Goal: Answer question/provide support: Share knowledge or assist other users

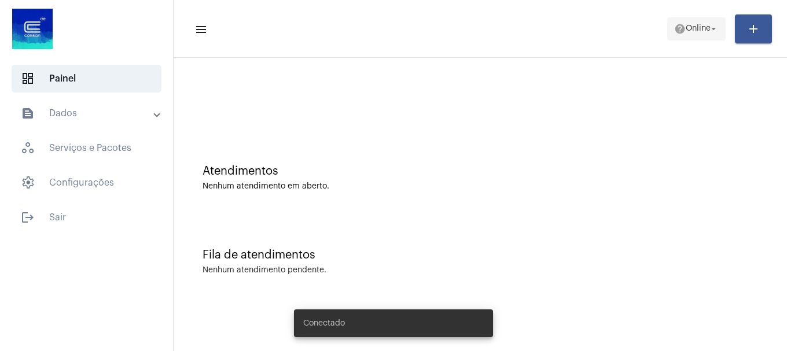
click at [701, 29] on span "Online" at bounding box center [698, 29] width 25 height 8
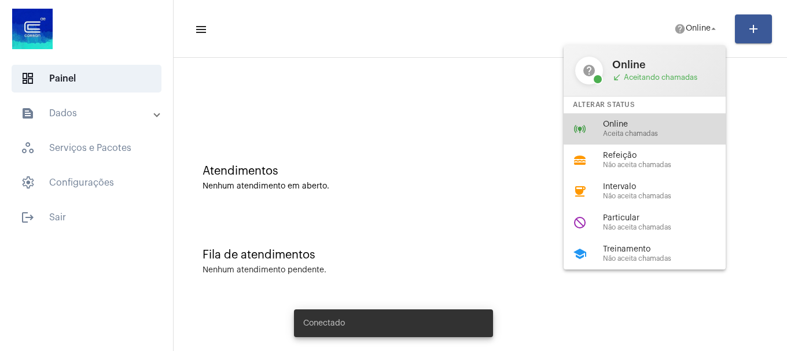
click at [655, 124] on span "Online" at bounding box center [669, 124] width 132 height 9
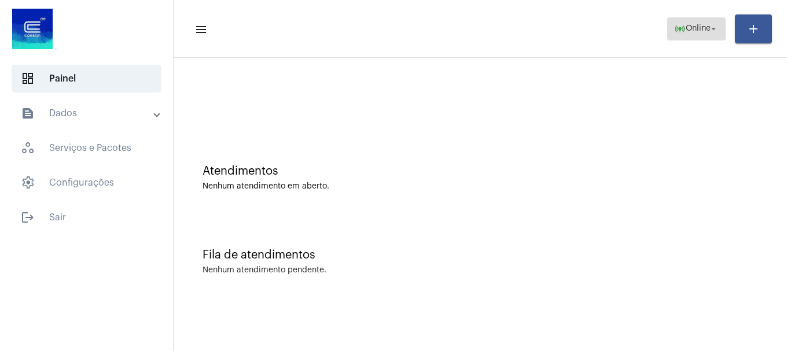
click at [697, 34] on span "online_prediction Online arrow_drop_down" at bounding box center [696, 28] width 45 height 21
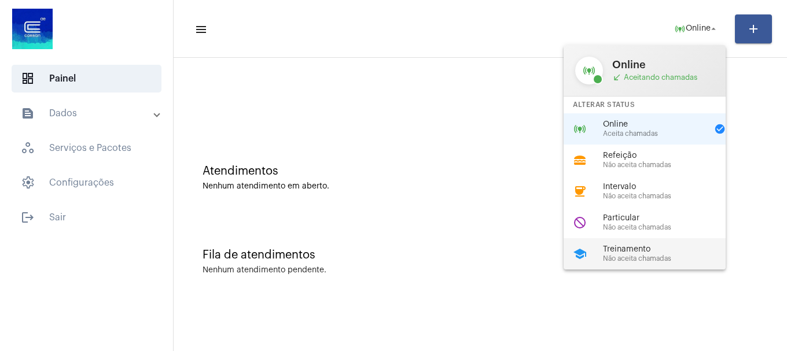
click at [644, 241] on div "school Treinamento Não aceita chamadas" at bounding box center [654, 253] width 181 height 31
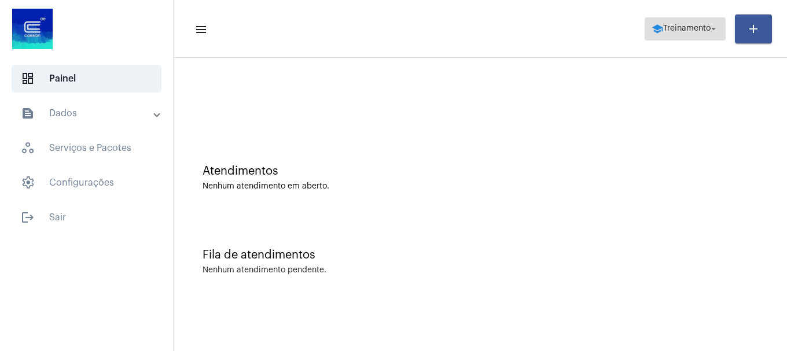
click at [652, 34] on mat-icon "school" at bounding box center [658, 29] width 12 height 12
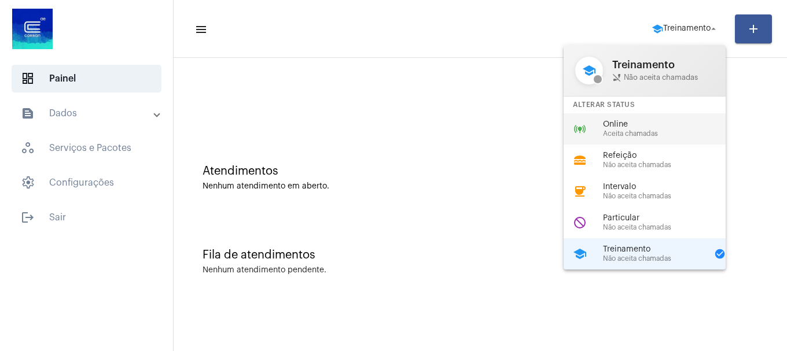
click at [639, 129] on div "Online Aceita chamadas" at bounding box center [669, 128] width 132 height 17
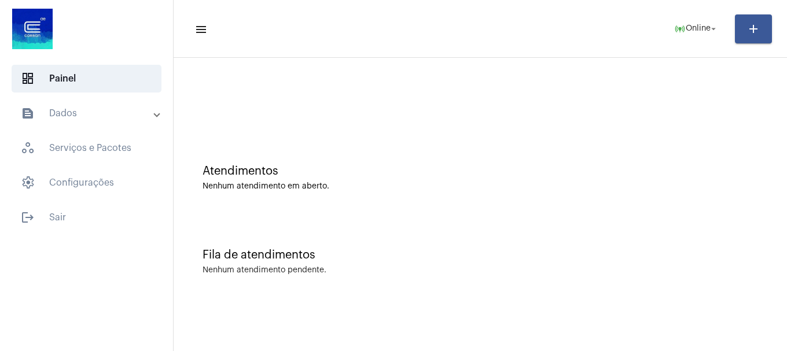
click at [692, 10] on mat-toolbar "menu online_prediction Online arrow_drop_down add" at bounding box center [480, 29] width 613 height 58
click at [688, 36] on span "online_prediction Online arrow_drop_down" at bounding box center [696, 28] width 45 height 21
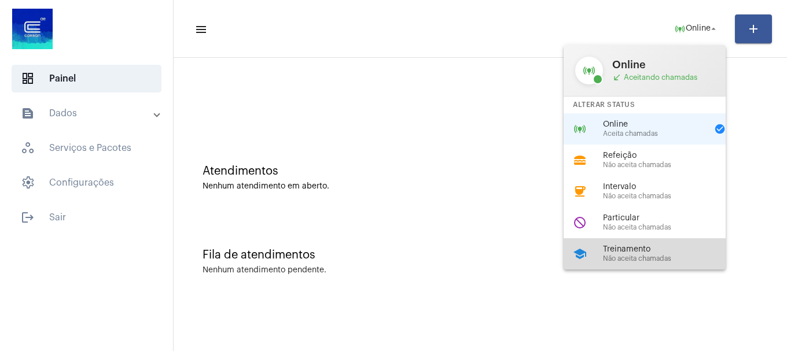
click at [667, 244] on div "school Treinamento Não aceita chamadas" at bounding box center [654, 253] width 181 height 31
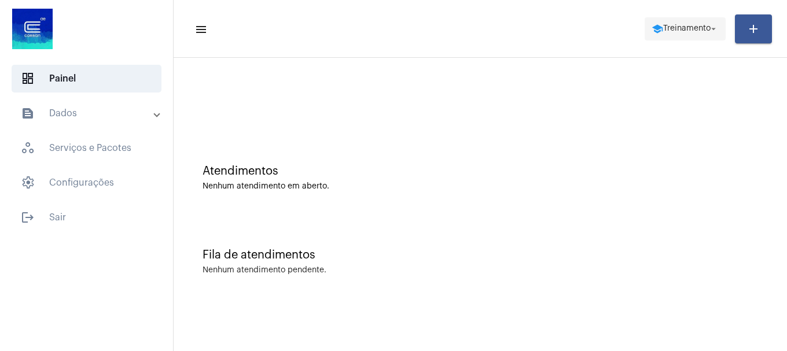
click at [696, 31] on span "Treinamento" at bounding box center [686, 29] width 47 height 8
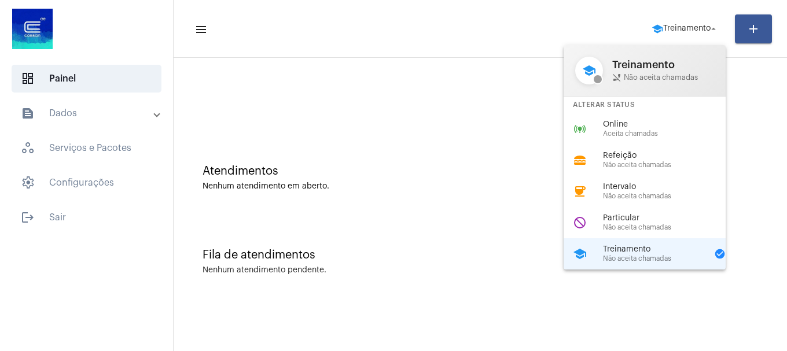
click at [364, 3] on div at bounding box center [393, 175] width 787 height 351
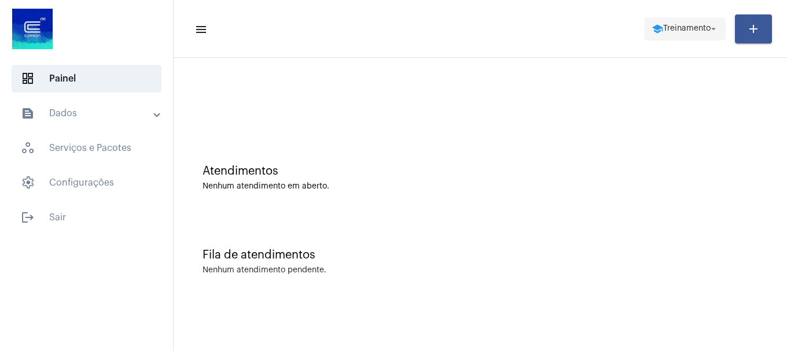
click at [652, 34] on mat-icon "school" at bounding box center [658, 29] width 12 height 12
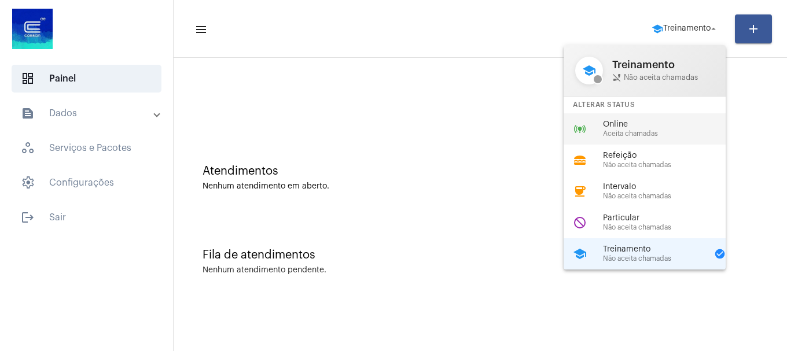
click at [631, 131] on span "Aceita chamadas" at bounding box center [669, 134] width 132 height 8
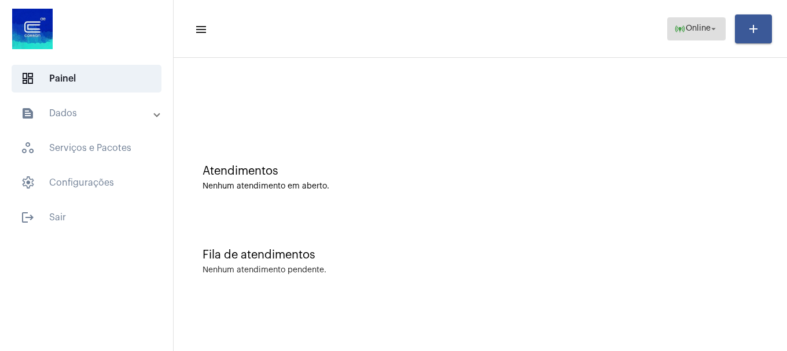
click at [699, 27] on span "Online" at bounding box center [698, 29] width 25 height 8
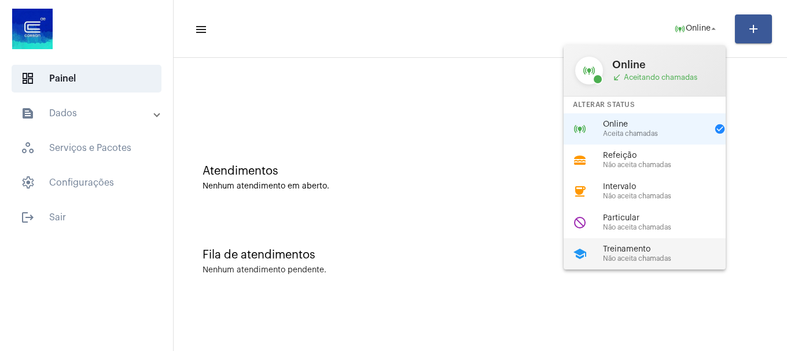
click at [606, 266] on div "school Treinamento Não aceita chamadas" at bounding box center [654, 253] width 181 height 31
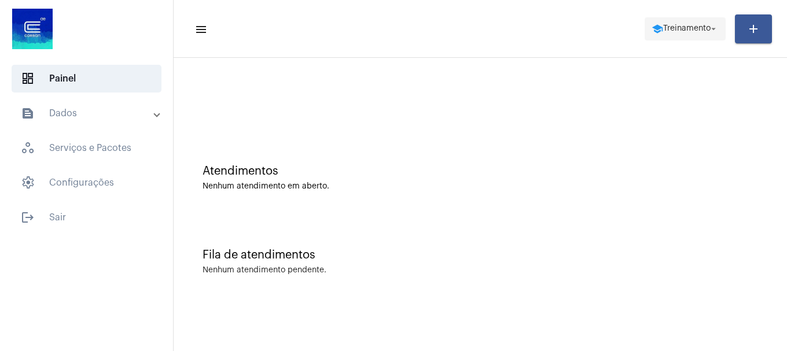
drag, startPoint x: 696, startPoint y: 46, endPoint x: 698, endPoint y: 27, distance: 19.2
click at [696, 45] on mat-toolbar-row "menu school Treinamento arrow_drop_down add" at bounding box center [480, 28] width 613 height 37
click at [698, 25] on span "Treinamento" at bounding box center [686, 29] width 47 height 8
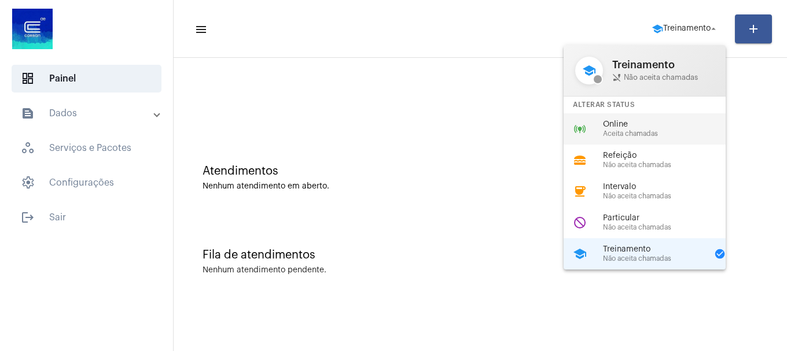
click at [643, 124] on span "Online" at bounding box center [669, 124] width 132 height 9
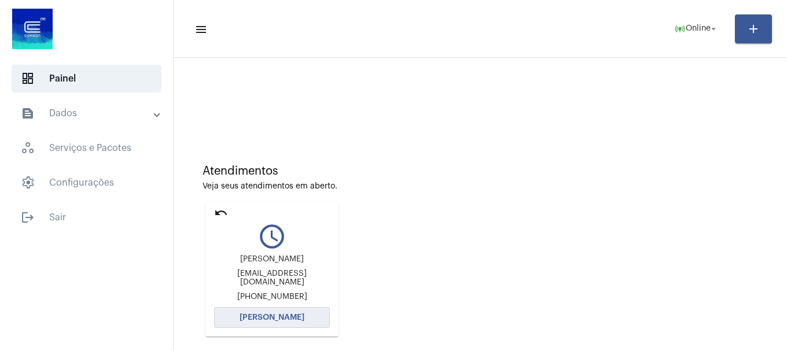
click at [248, 324] on button "[PERSON_NAME]" at bounding box center [272, 317] width 116 height 21
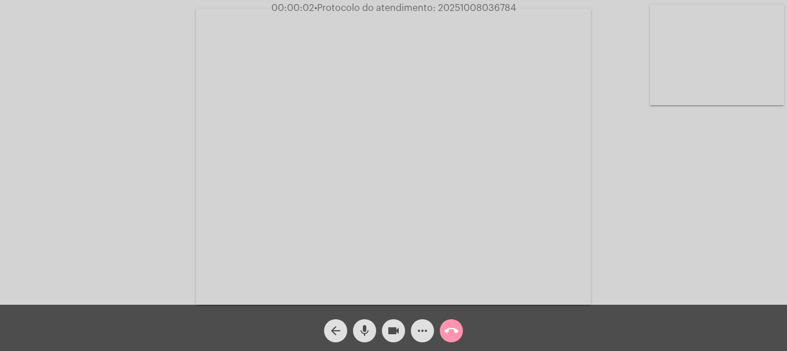
click at [694, 36] on video at bounding box center [717, 55] width 134 height 101
click at [170, 172] on video at bounding box center [153, 155] width 134 height 101
click at [370, 330] on mat-icon "mic" at bounding box center [365, 331] width 14 height 14
click at [398, 328] on mat-icon "videocam" at bounding box center [394, 331] width 14 height 14
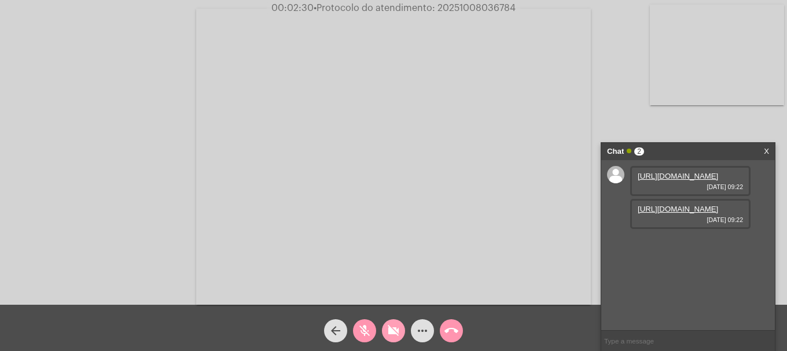
click at [390, 334] on mat-icon "videocam_off" at bounding box center [394, 331] width 14 height 14
click at [367, 331] on mat-icon "mic_off" at bounding box center [365, 331] width 14 height 14
click at [672, 181] on link "[URL][DOMAIN_NAME]" at bounding box center [678, 176] width 80 height 9
click at [639, 214] on link "[URL][DOMAIN_NAME]" at bounding box center [678, 209] width 80 height 9
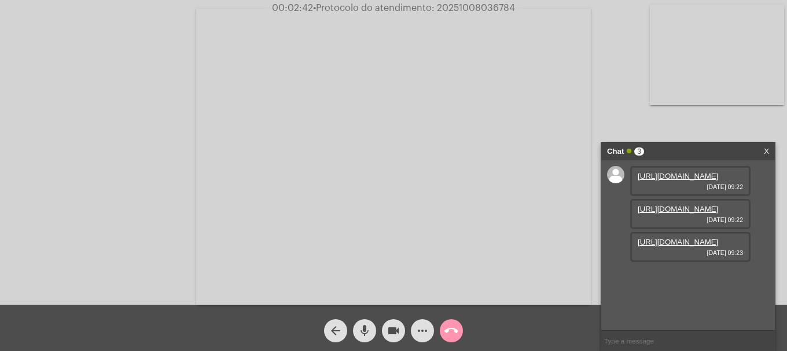
click at [696, 247] on link "[URL][DOMAIN_NAME]" at bounding box center [678, 242] width 80 height 9
click at [650, 280] on link "[URL][DOMAIN_NAME]" at bounding box center [678, 275] width 80 height 9
click at [668, 304] on link "[URL][DOMAIN_NAME]" at bounding box center [678, 308] width 80 height 9
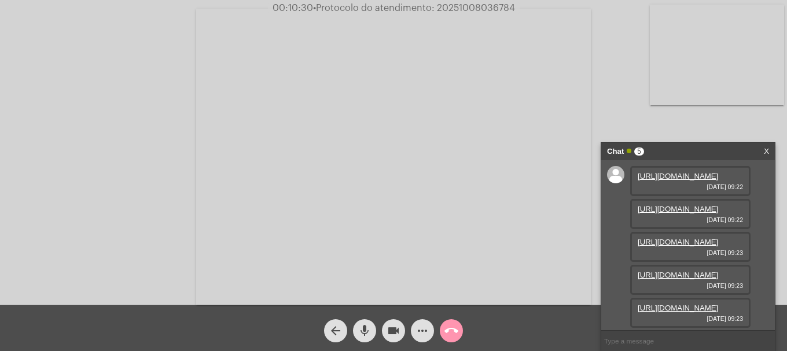
click at [720, 88] on video at bounding box center [717, 55] width 134 height 101
click at [204, 167] on video at bounding box center [153, 155] width 134 height 101
click at [430, 332] on button "more_horiz" at bounding box center [422, 330] width 23 height 23
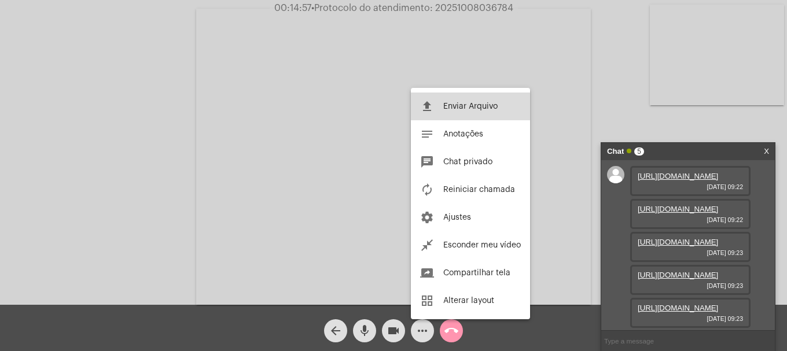
click at [461, 108] on span "Enviar Arquivo" at bounding box center [470, 106] width 54 height 8
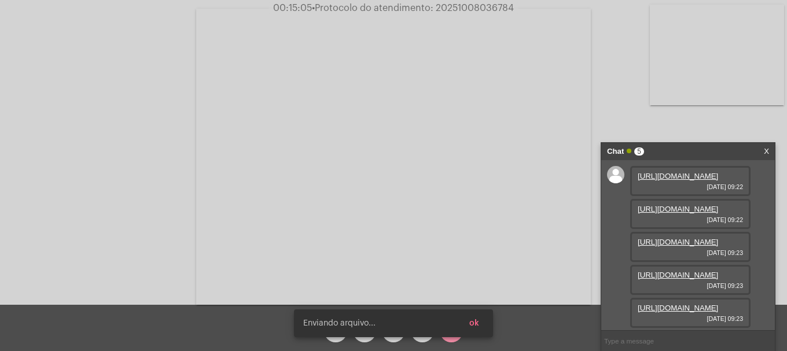
scroll to position [187, 0]
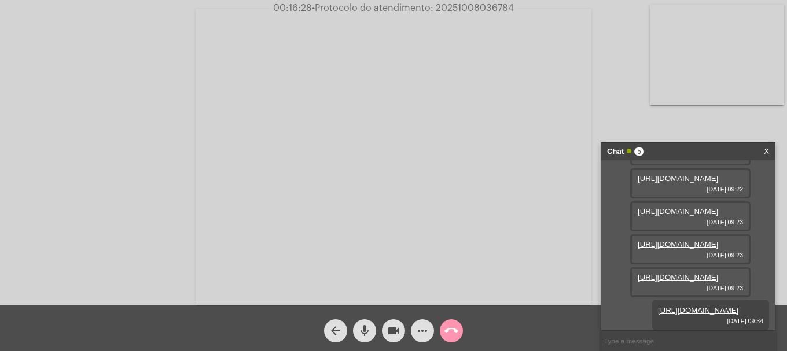
click at [470, 3] on span "• Protocolo do atendimento: 20251008036784" at bounding box center [413, 7] width 202 height 9
copy span "20251008036784"
click at [648, 332] on input "text" at bounding box center [688, 341] width 174 height 20
paste input "20251008036784"
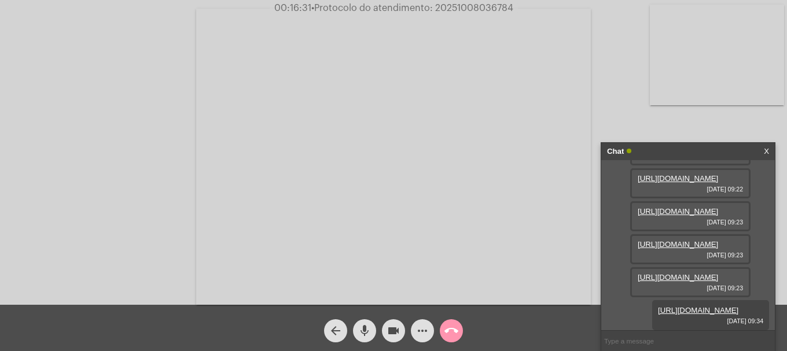
type input "20251008036784"
click at [453, 333] on mat-icon "call_end" at bounding box center [451, 331] width 14 height 14
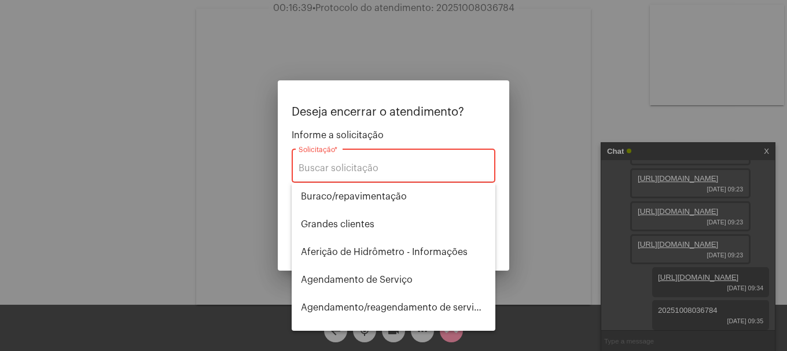
click at [363, 163] on div "Solicitação *" at bounding box center [394, 164] width 190 height 36
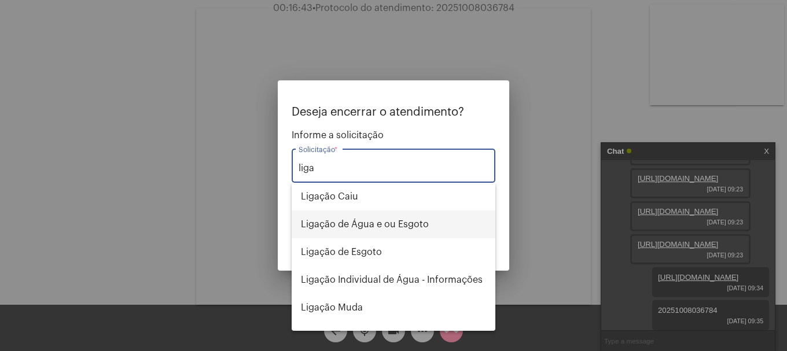
click at [354, 225] on span "Ligação de Água e ou Esgoto" at bounding box center [393, 225] width 185 height 28
type input "Ligação de Água e ou Esgoto"
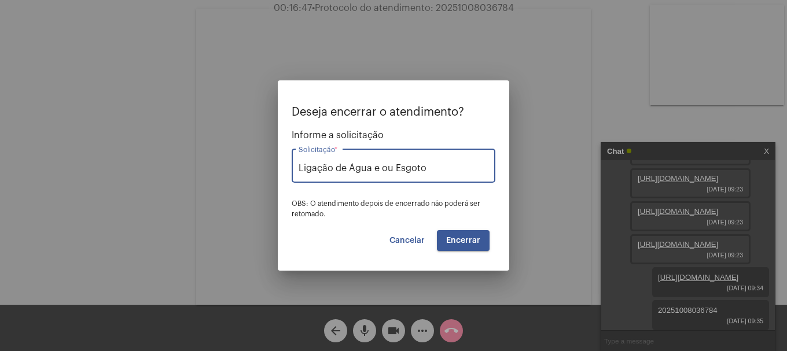
click at [461, 237] on span "Encerrar" at bounding box center [463, 241] width 34 height 8
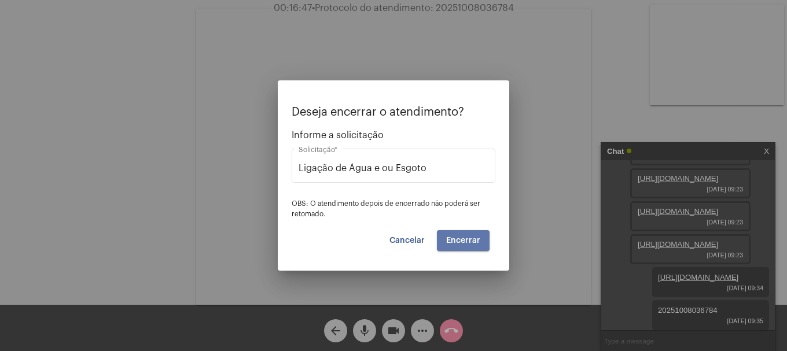
click at [461, 237] on span "Encerrar" at bounding box center [463, 241] width 34 height 8
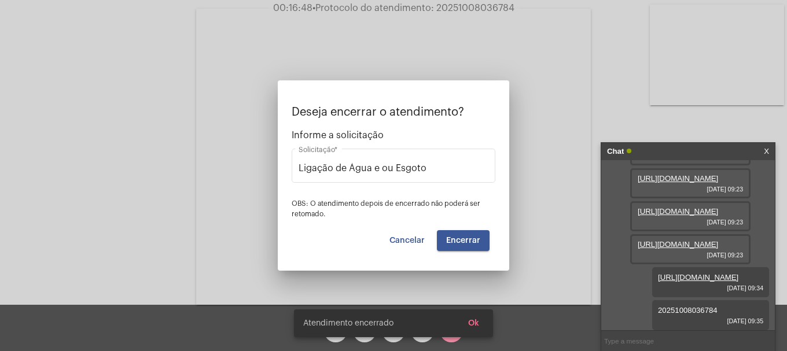
click at [461, 237] on video at bounding box center [393, 157] width 395 height 296
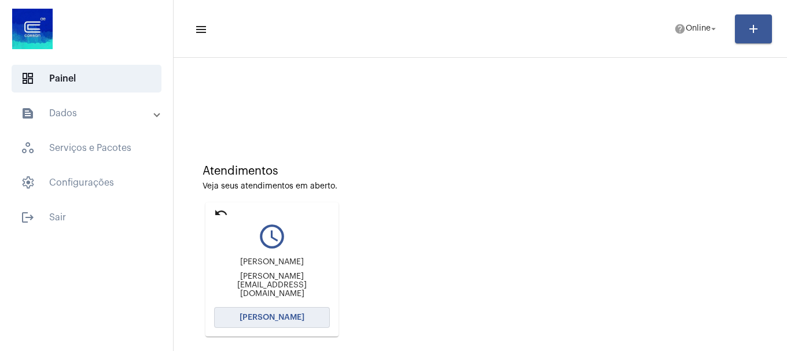
click at [289, 310] on button "[PERSON_NAME]" at bounding box center [272, 317] width 116 height 21
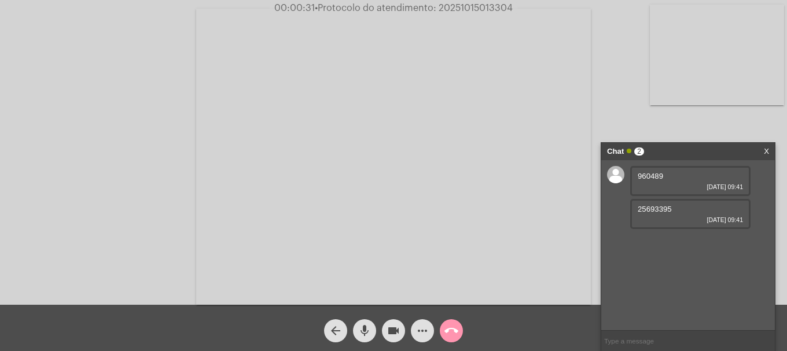
drag, startPoint x: 635, startPoint y: 177, endPoint x: 657, endPoint y: 175, distance: 21.5
click at [657, 175] on div "960489 [DATE] 09:41" at bounding box center [690, 181] width 120 height 30
click at [648, 261] on div "960489 [DATE] 09:41 25693395 [DATE] 09:41" at bounding box center [688, 245] width 174 height 170
drag, startPoint x: 639, startPoint y: 174, endPoint x: 670, endPoint y: 175, distance: 30.7
click at [670, 175] on div "960489 [DATE] 09:41" at bounding box center [690, 181] width 120 height 30
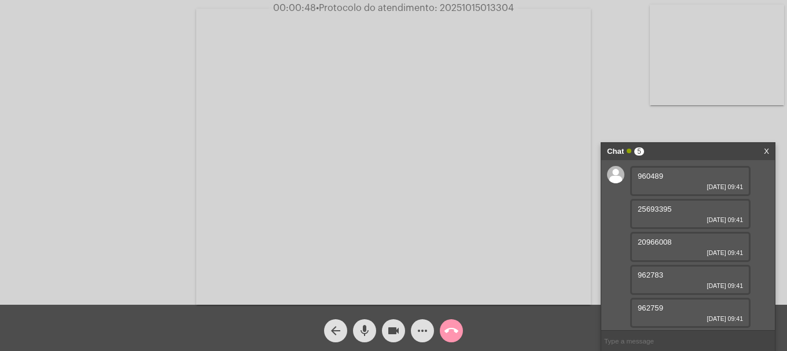
copy span "960489"
click at [664, 308] on link "[URL][DOMAIN_NAME]" at bounding box center [678, 310] width 80 height 9
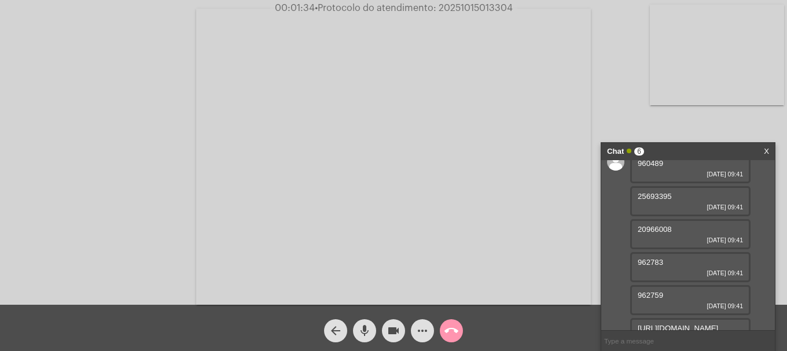
scroll to position [0, 0]
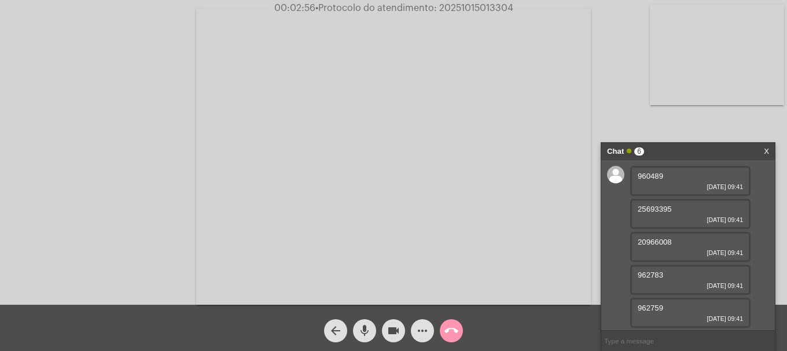
click at [421, 336] on mat-icon "more_horiz" at bounding box center [423, 331] width 14 height 14
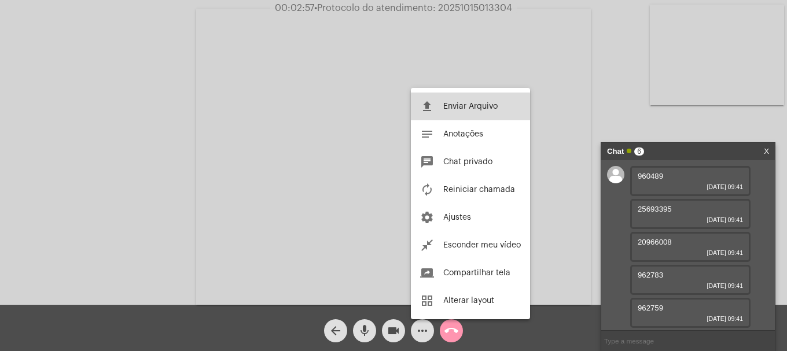
click at [440, 107] on button "file_upload Enviar Arquivo" at bounding box center [470, 107] width 119 height 28
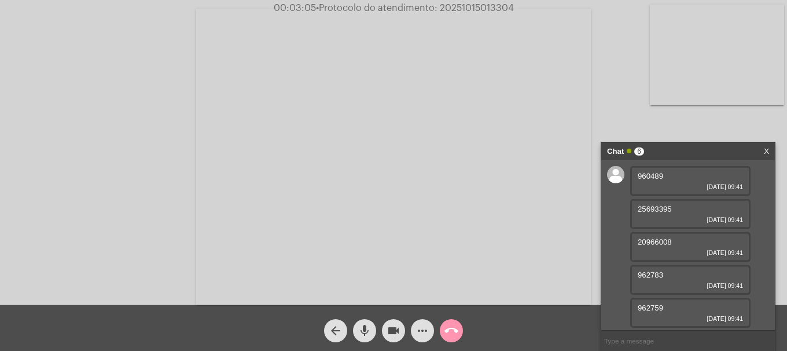
drag, startPoint x: 638, startPoint y: 209, endPoint x: 671, endPoint y: 209, distance: 33.0
click at [671, 209] on span "25693395" at bounding box center [655, 209] width 34 height 9
copy span "25693395"
click at [392, 329] on mat-icon "videocam" at bounding box center [394, 331] width 14 height 14
drag, startPoint x: 393, startPoint y: 324, endPoint x: 245, endPoint y: 101, distance: 267.2
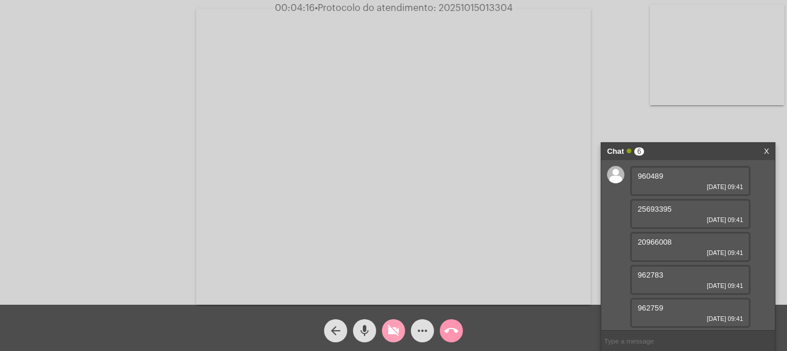
click at [393, 324] on span "videocam_off" at bounding box center [394, 330] width 14 height 23
click at [421, 336] on mat-icon "more_horiz" at bounding box center [423, 331] width 14 height 14
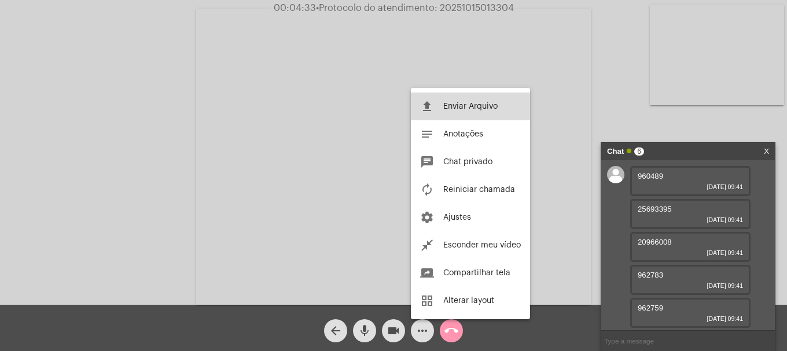
click at [469, 99] on button "file_upload Enviar Arquivo" at bounding box center [470, 107] width 119 height 28
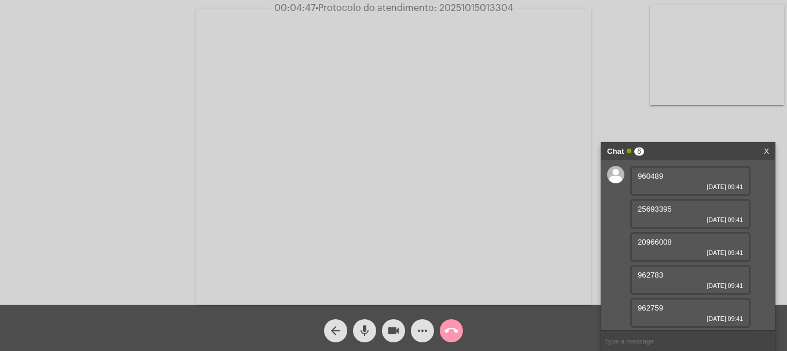
drag, startPoint x: 638, startPoint y: 240, endPoint x: 679, endPoint y: 241, distance: 41.1
click at [679, 241] on div "20966008 [DATE] 09:41" at bounding box center [690, 247] width 120 height 30
copy span "20966008"
click at [421, 328] on mat-icon "more_horiz" at bounding box center [423, 331] width 14 height 14
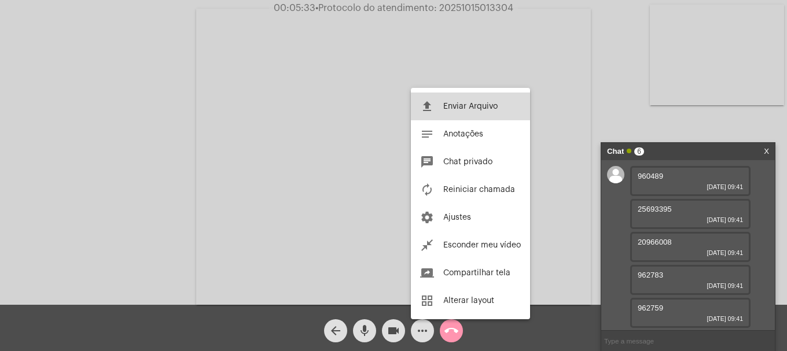
click at [466, 109] on span "Enviar Arquivo" at bounding box center [470, 106] width 54 height 8
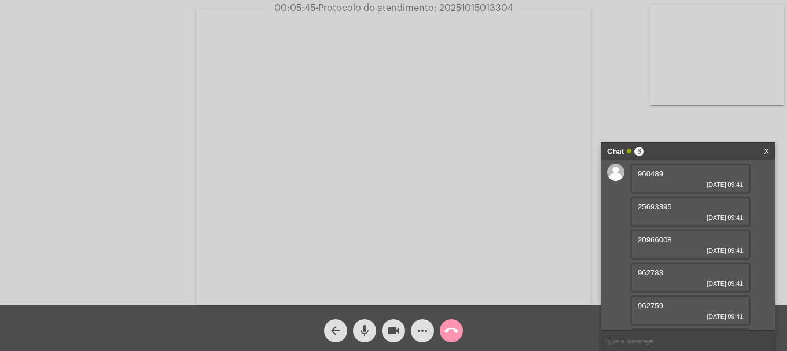
scroll to position [60, 0]
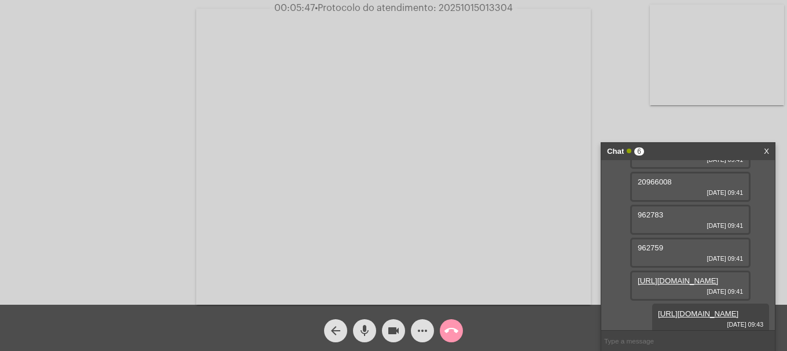
drag, startPoint x: 637, startPoint y: 214, endPoint x: 665, endPoint y: 213, distance: 28.4
click at [665, 213] on div "962783 [DATE] 09:41" at bounding box center [690, 220] width 120 height 30
copy span "962783"
click at [433, 334] on button "more_horiz" at bounding box center [422, 330] width 23 height 23
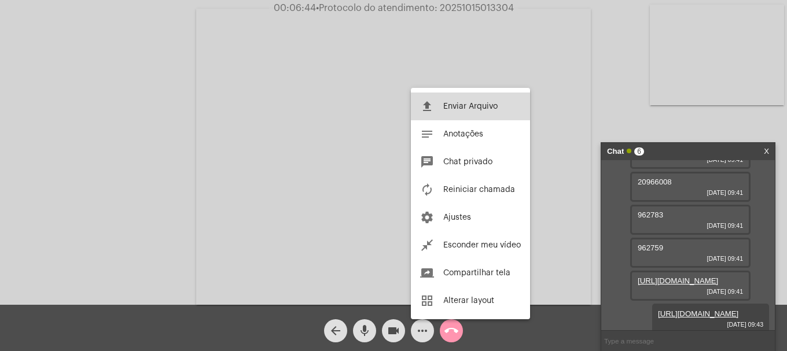
click at [465, 112] on button "file_upload Enviar Arquivo" at bounding box center [470, 107] width 119 height 28
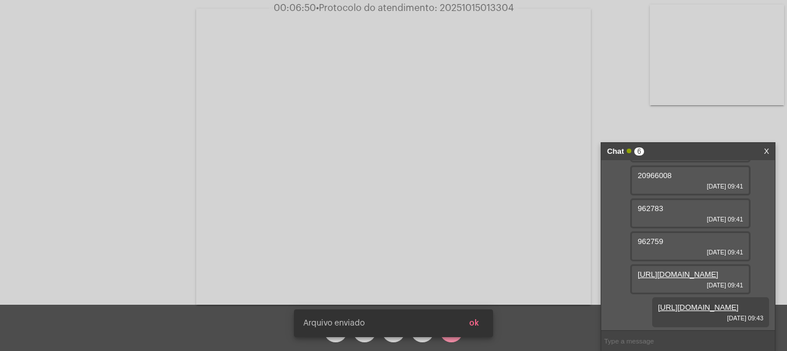
scroll to position [61, 0]
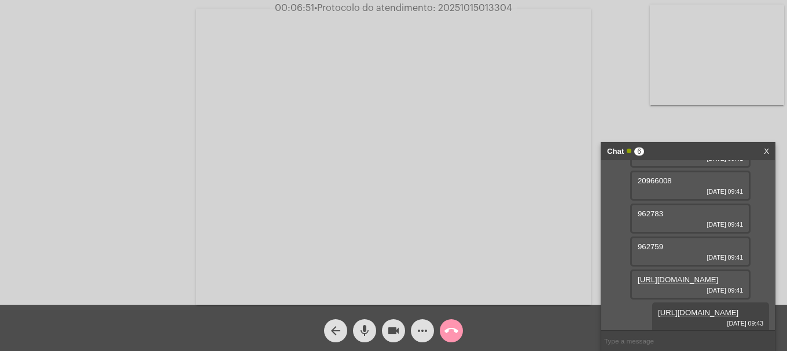
drag, startPoint x: 638, startPoint y: 247, endPoint x: 682, endPoint y: 246, distance: 44.6
click at [682, 246] on div "962759 [DATE] 09:41" at bounding box center [690, 252] width 120 height 30
copy span "962759"
click at [414, 322] on button "more_horiz" at bounding box center [422, 330] width 23 height 23
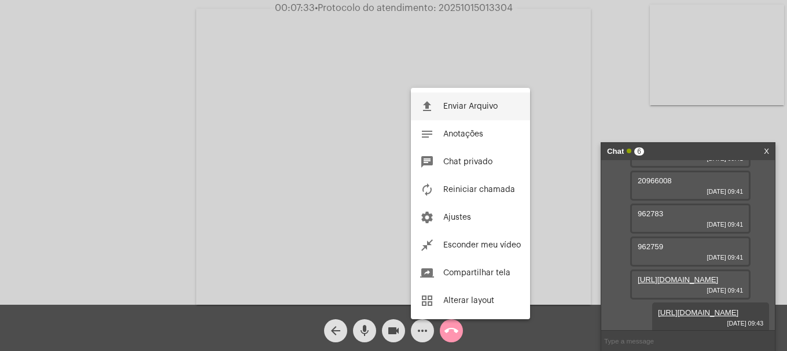
click at [428, 112] on mat-icon "file_upload" at bounding box center [427, 107] width 14 height 14
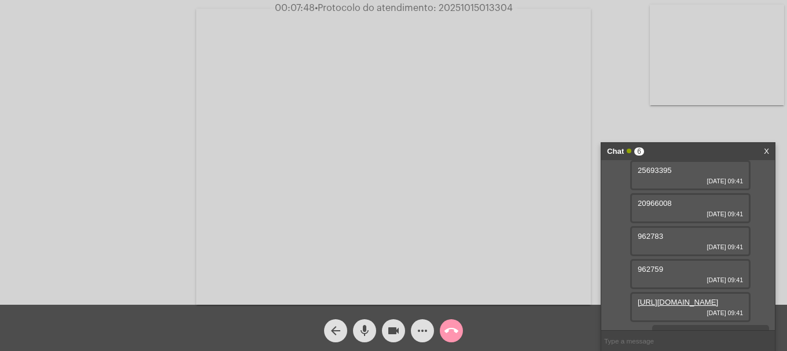
scroll to position [0, 0]
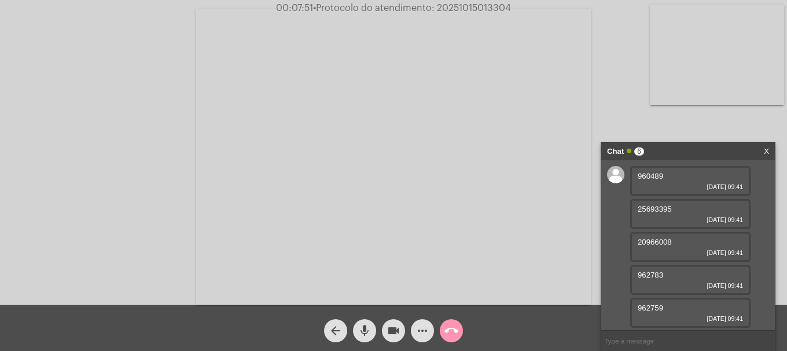
click at [353, 338] on div "mic" at bounding box center [364, 328] width 29 height 29
click at [356, 337] on button "mic_off" at bounding box center [364, 330] width 23 height 23
click at [360, 338] on mat-icon "mic" at bounding box center [365, 331] width 14 height 14
click at [400, 333] on mat-icon "videocam" at bounding box center [394, 331] width 14 height 14
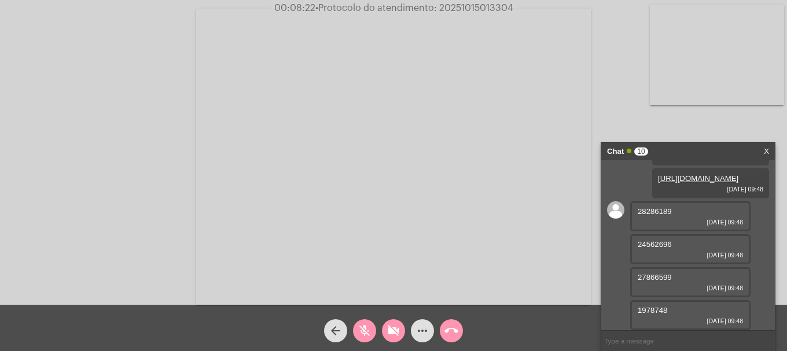
scroll to position [484, 0]
click at [367, 335] on mat-icon "mic_off" at bounding box center [365, 331] width 14 height 14
click at [386, 333] on button "videocam_off" at bounding box center [393, 330] width 23 height 23
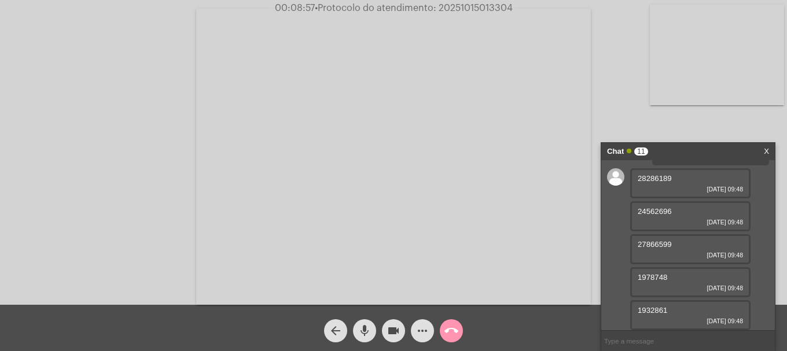
scroll to position [517, 0]
drag, startPoint x: 638, startPoint y: 177, endPoint x: 679, endPoint y: 180, distance: 41.8
click at [679, 180] on div "28286189 [DATE] 09:48" at bounding box center [690, 183] width 120 height 30
copy span "28286189"
click at [421, 333] on mat-icon "more_horiz" at bounding box center [423, 331] width 14 height 14
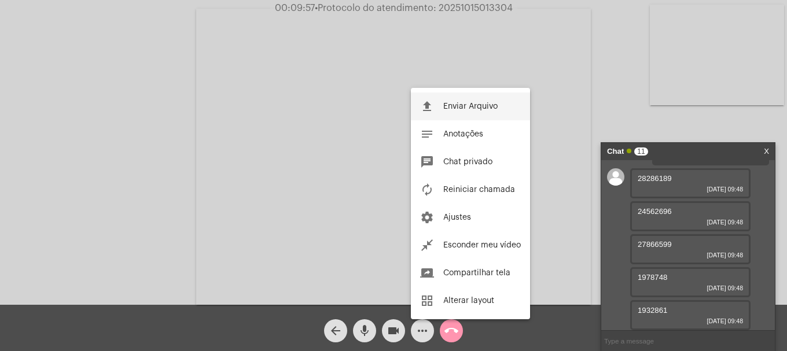
click at [468, 104] on span "Enviar Arquivo" at bounding box center [470, 106] width 54 height 8
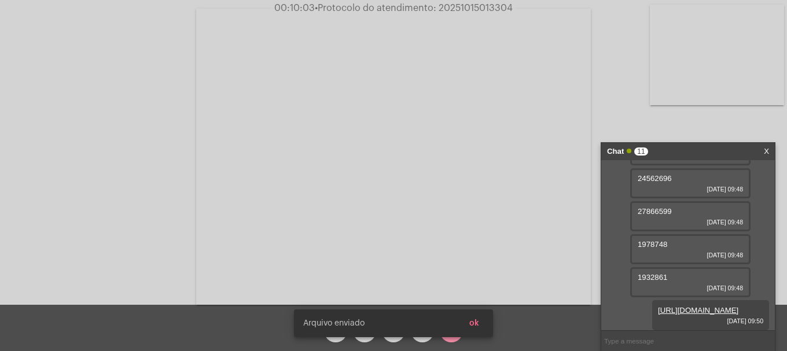
scroll to position [518, 0]
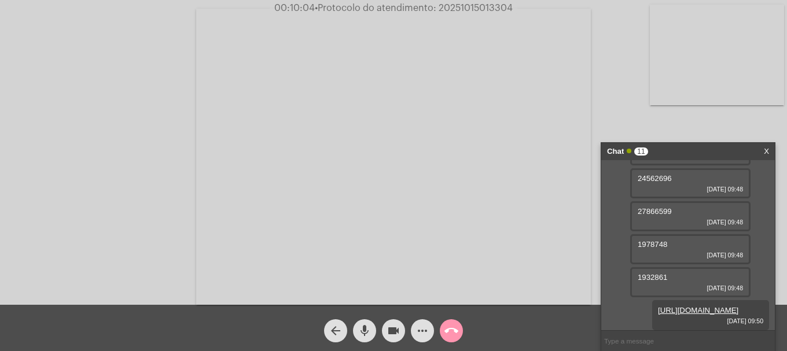
drag, startPoint x: 635, startPoint y: 209, endPoint x: 689, endPoint y: 209, distance: 53.8
click at [689, 198] on div "24562696 [DATE] 09:48" at bounding box center [690, 183] width 120 height 30
copy span "24562696"
click at [414, 327] on button "more_horiz" at bounding box center [422, 330] width 23 height 23
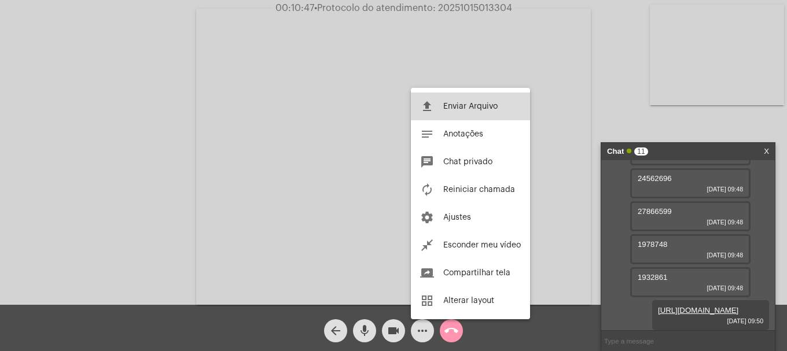
click at [442, 112] on button "file_upload Enviar Arquivo" at bounding box center [470, 107] width 119 height 28
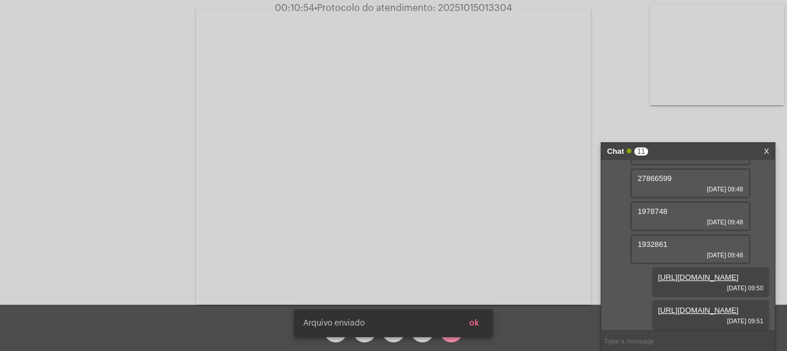
scroll to position [519, 0]
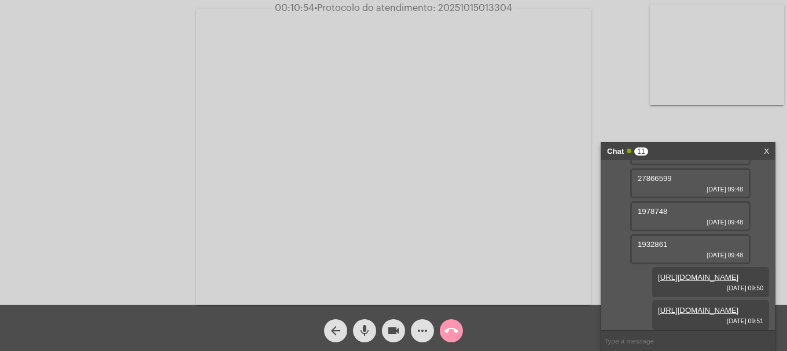
drag, startPoint x: 665, startPoint y: 240, endPoint x: 690, endPoint y: 244, distance: 25.1
click at [690, 198] on div "27866599 [DATE] 09:48" at bounding box center [690, 183] width 120 height 30
copy span "27866599"
click at [420, 333] on mat-icon "more_horiz" at bounding box center [423, 331] width 14 height 14
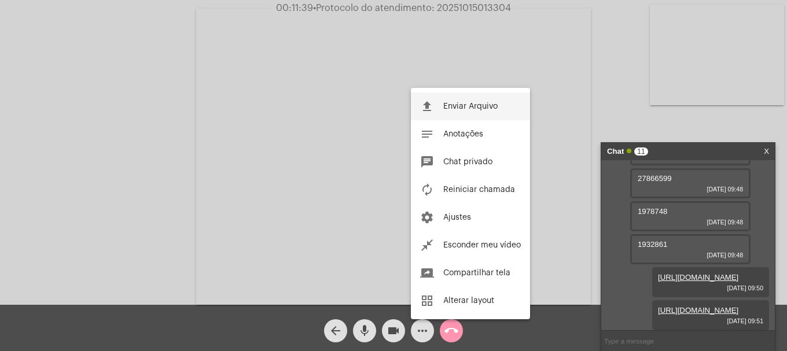
click at [469, 116] on button "file_upload Enviar Arquivo" at bounding box center [470, 107] width 119 height 28
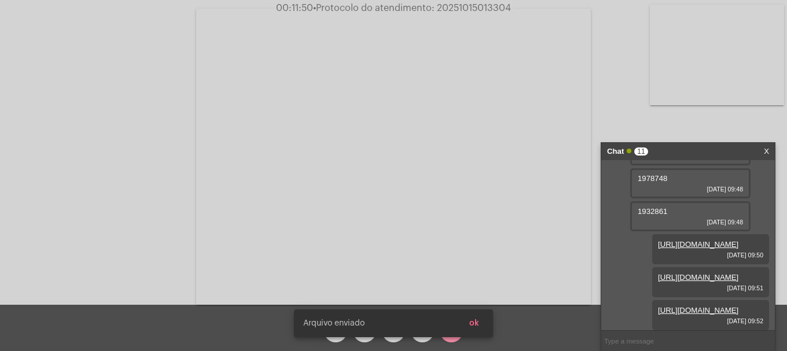
scroll to position [578, 0]
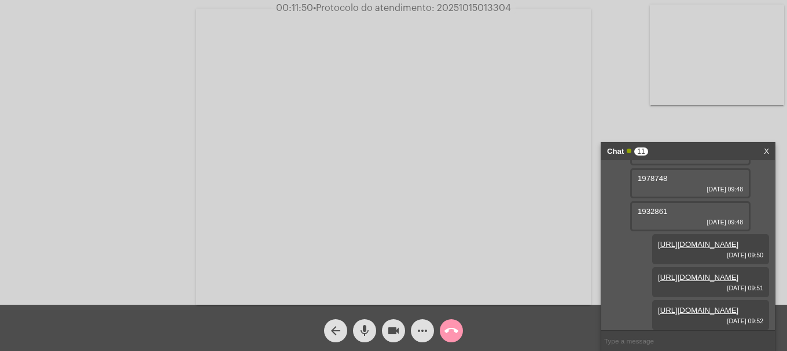
drag, startPoint x: 672, startPoint y: 215, endPoint x: 616, endPoint y: 214, distance: 56.1
click at [616, 214] on div "960489 [DATE] 09:41 25693395 [DATE] 09:41 20966008 [DATE] 09:41 962783 [DATE] 0…" at bounding box center [688, 245] width 174 height 170
copy span "1978748"
drag, startPoint x: 419, startPoint y: 345, endPoint x: 421, endPoint y: 339, distance: 6.8
click at [419, 344] on div "arrow_back mic videocam more_horiz call_end" at bounding box center [393, 328] width 787 height 46
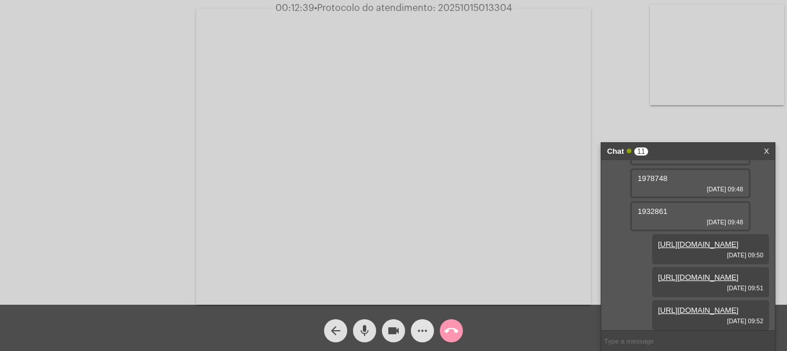
click at [421, 339] on span "more_horiz" at bounding box center [423, 330] width 14 height 23
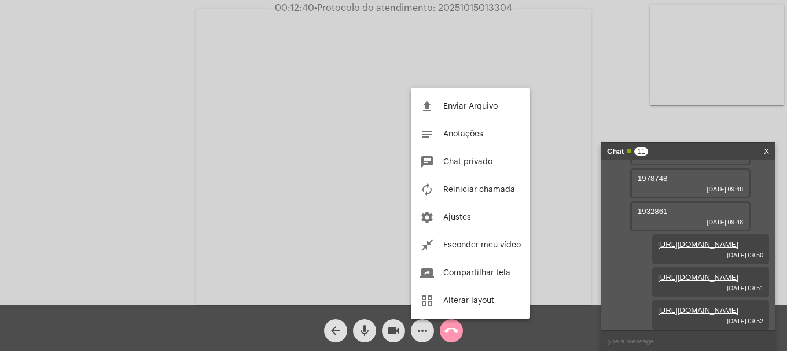
click at [612, 316] on div at bounding box center [393, 175] width 787 height 351
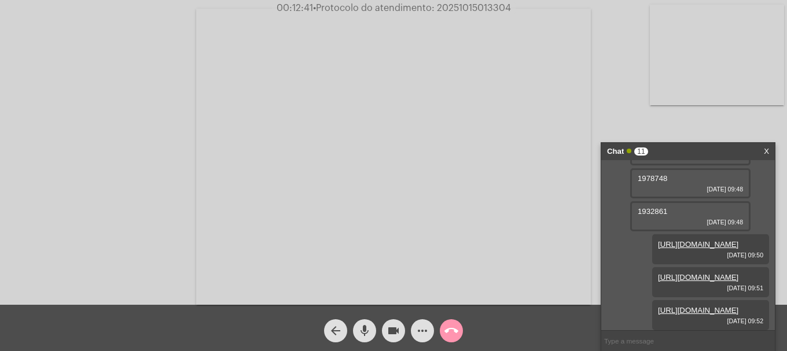
click at [429, 323] on button "more_horiz" at bounding box center [422, 330] width 23 height 23
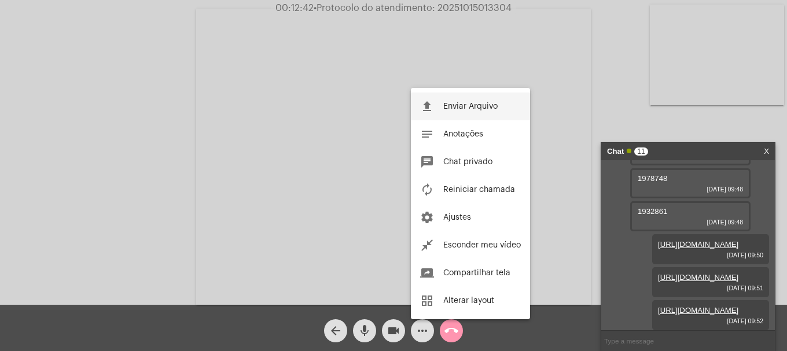
click at [463, 102] on button "file_upload Enviar Arquivo" at bounding box center [470, 107] width 119 height 28
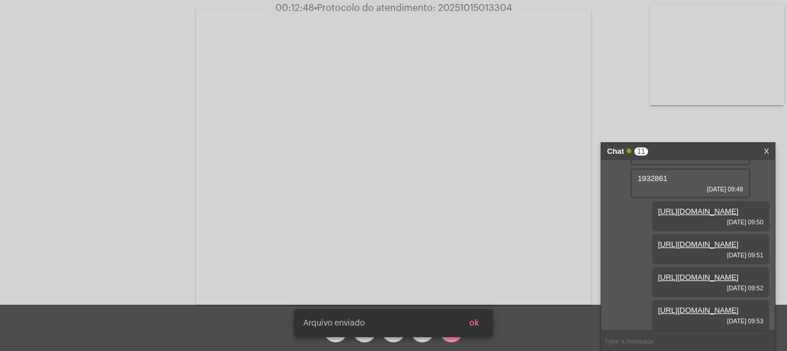
scroll to position [521, 0]
click at [711, 166] on div "1978748 [DATE] 09:48" at bounding box center [690, 150] width 120 height 30
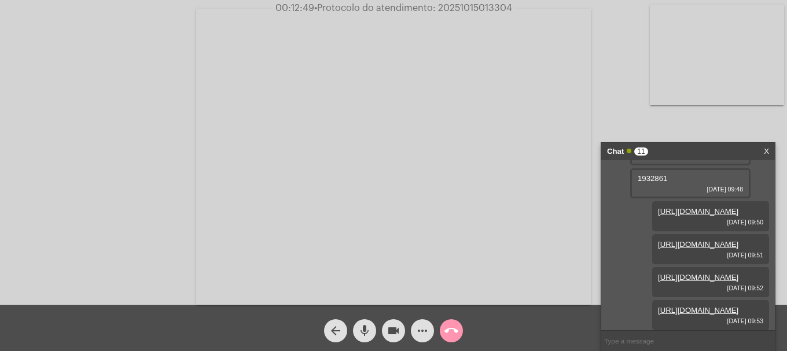
click at [689, 198] on div "1932861 [DATE] 09:48" at bounding box center [690, 183] width 120 height 30
drag, startPoint x: 636, startPoint y: 251, endPoint x: 670, endPoint y: 249, distance: 33.6
click at [670, 198] on div "1932861 [DATE] 09:48" at bounding box center [690, 183] width 120 height 30
click at [421, 325] on mat-icon "more_horiz" at bounding box center [423, 331] width 14 height 14
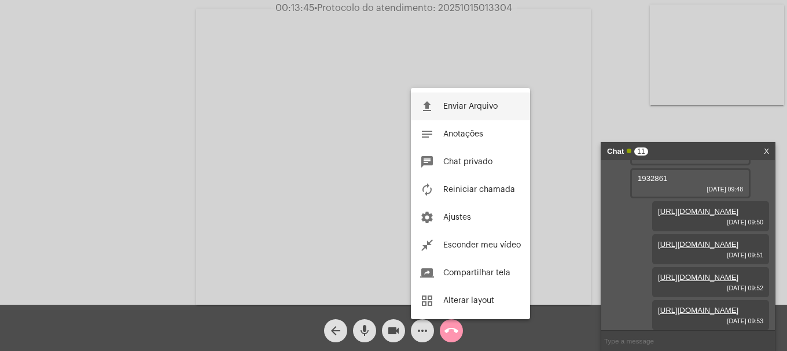
click at [442, 107] on button "file_upload Enviar Arquivo" at bounding box center [470, 107] width 119 height 28
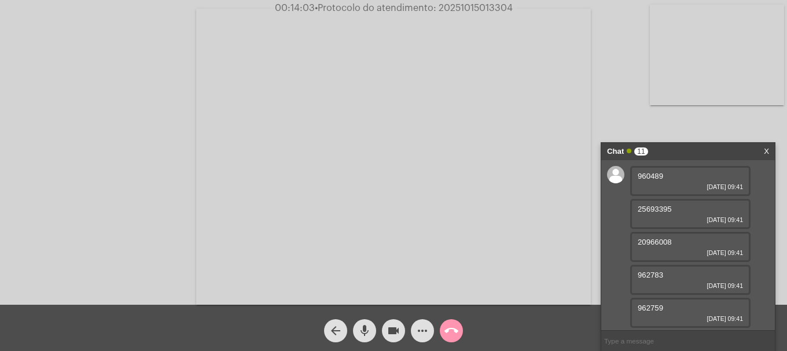
scroll to position [116, 0]
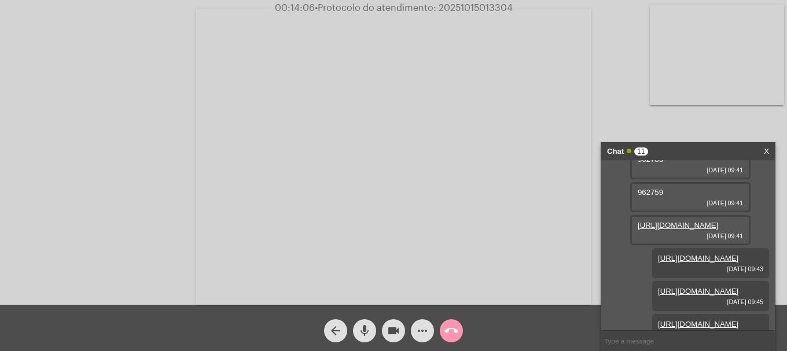
click at [468, 9] on span "• Protocolo do atendimento: 20251015013304" at bounding box center [414, 7] width 198 height 9
click at [637, 345] on input "text" at bounding box center [688, 341] width 174 height 20
paste input "20251015013304"
type input "20251015013304"
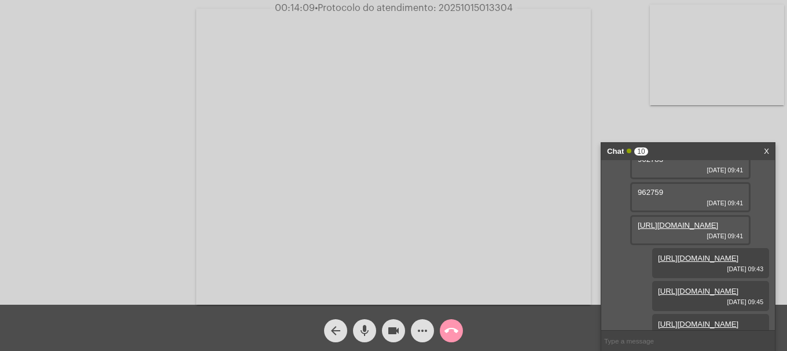
scroll to position [845, 0]
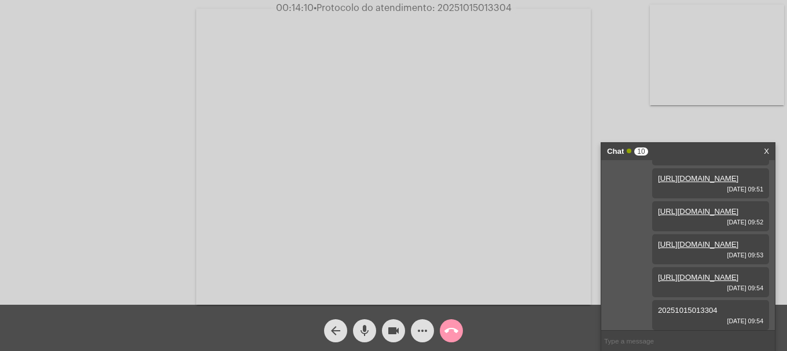
click at [449, 320] on span "call_end" at bounding box center [451, 330] width 14 height 23
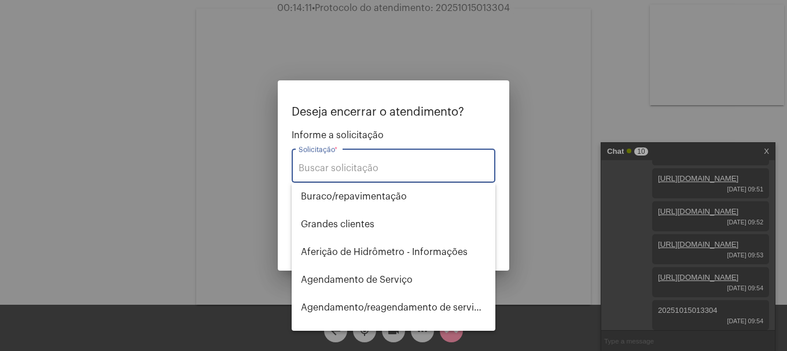
click at [391, 171] on input "Solicitação *" at bounding box center [394, 168] width 190 height 10
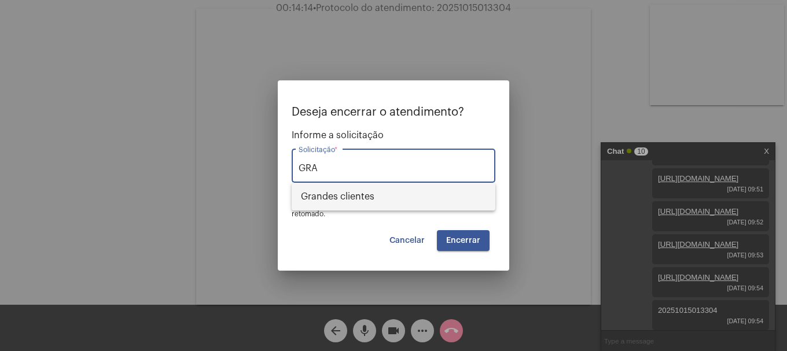
click at [386, 197] on span "⁠Grandes clientes" at bounding box center [393, 197] width 185 height 28
type input "⁠Grandes clientes"
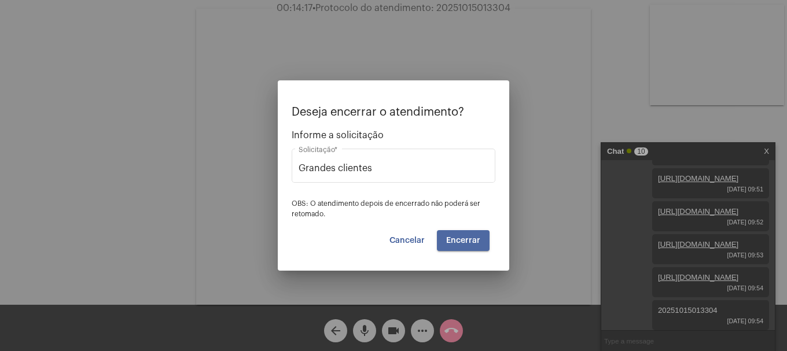
click at [472, 242] on span "Encerrar" at bounding box center [463, 241] width 34 height 8
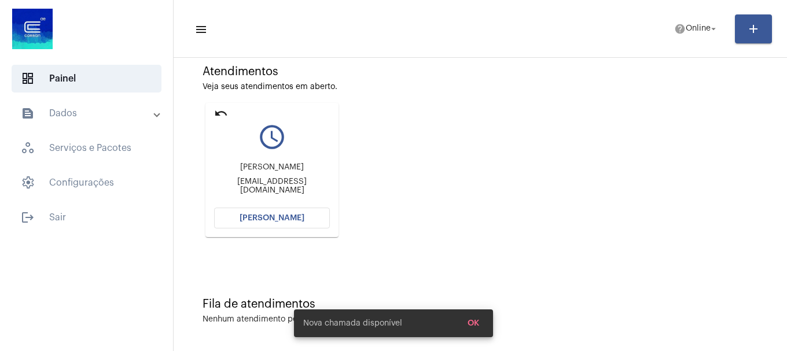
scroll to position [101, 0]
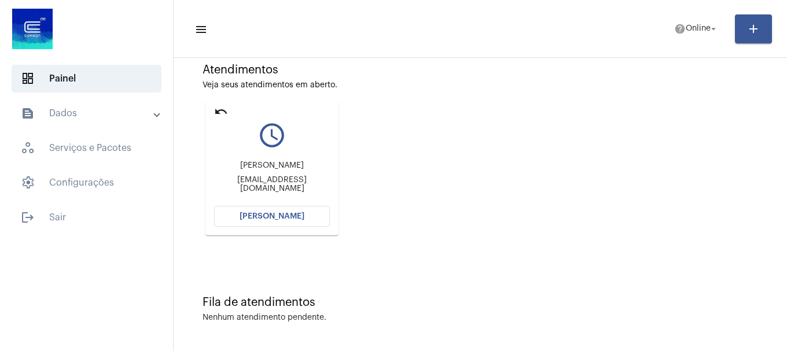
click at [270, 220] on span "[PERSON_NAME]" at bounding box center [272, 216] width 65 height 8
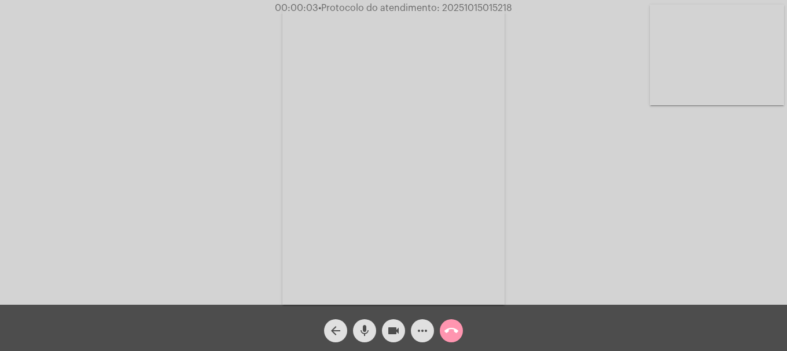
click at [740, 96] on video at bounding box center [717, 55] width 134 height 101
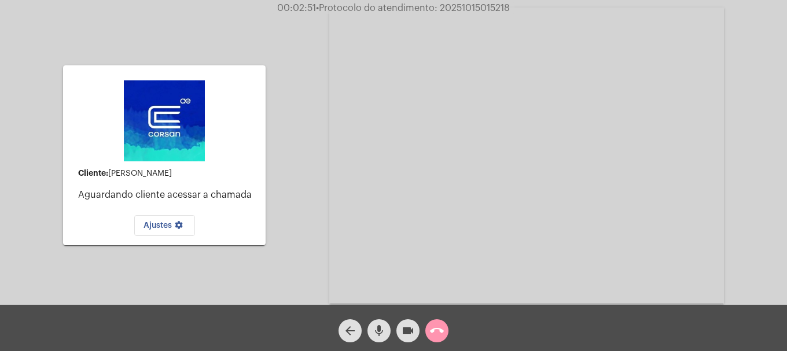
click at [376, 330] on mat-icon "mic" at bounding box center [379, 331] width 14 height 14
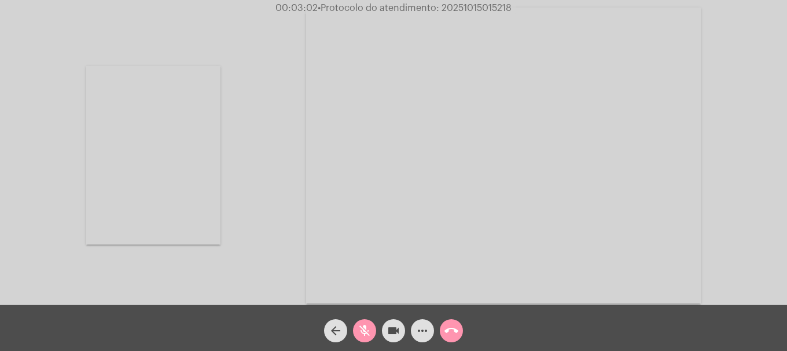
click at [373, 332] on button "mic_off" at bounding box center [364, 330] width 23 height 23
click at [367, 330] on mat-icon "mic" at bounding box center [365, 331] width 14 height 14
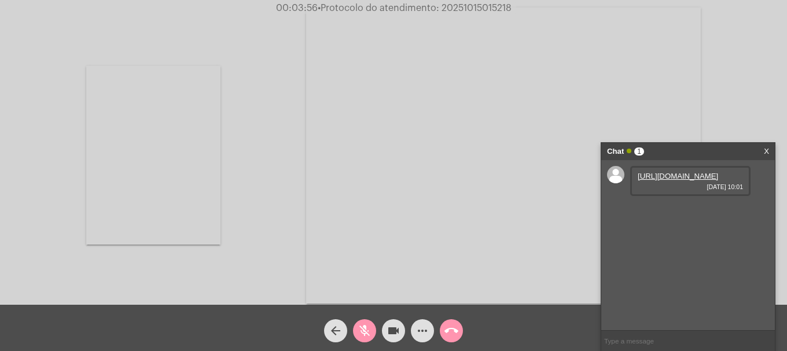
click at [367, 330] on mat-icon "mic_off" at bounding box center [365, 331] width 14 height 14
click at [678, 180] on link "[URL][DOMAIN_NAME]" at bounding box center [678, 176] width 80 height 9
click at [388, 326] on mat-icon "videocam" at bounding box center [394, 331] width 14 height 14
click at [396, 329] on mat-icon "videocam_off" at bounding box center [394, 331] width 14 height 14
click at [385, 332] on button "videocam" at bounding box center [393, 330] width 23 height 23
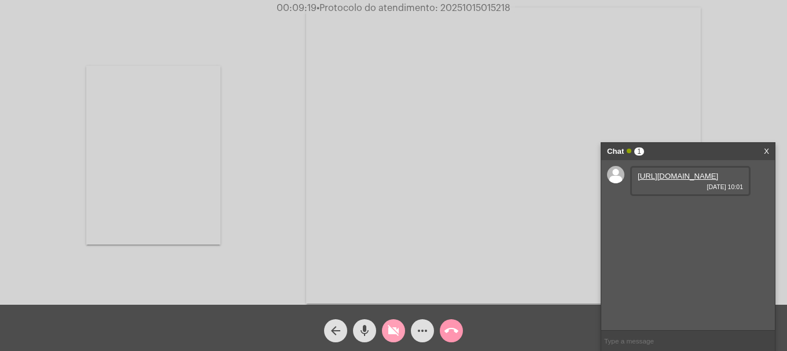
click at [387, 332] on button "videocam_off" at bounding box center [393, 330] width 23 height 23
click at [372, 336] on button "mic" at bounding box center [364, 330] width 23 height 23
click at [372, 336] on button "mic_off" at bounding box center [364, 330] width 23 height 23
click at [359, 330] on mat-icon "mic" at bounding box center [365, 331] width 14 height 14
click at [359, 330] on mat-icon "mic_off" at bounding box center [365, 331] width 14 height 14
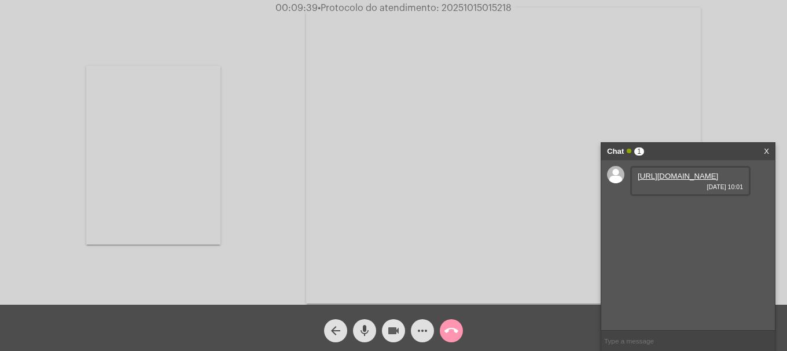
click at [397, 327] on mat-icon "videocam" at bounding box center [394, 331] width 14 height 14
click at [395, 328] on mat-icon "videocam_off" at bounding box center [394, 331] width 14 height 14
click at [395, 328] on mat-icon "videocam" at bounding box center [394, 331] width 14 height 14
click at [396, 337] on mat-icon "videocam_off" at bounding box center [394, 331] width 14 height 14
click at [655, 214] on link "[URL][DOMAIN_NAME]" at bounding box center [678, 209] width 80 height 9
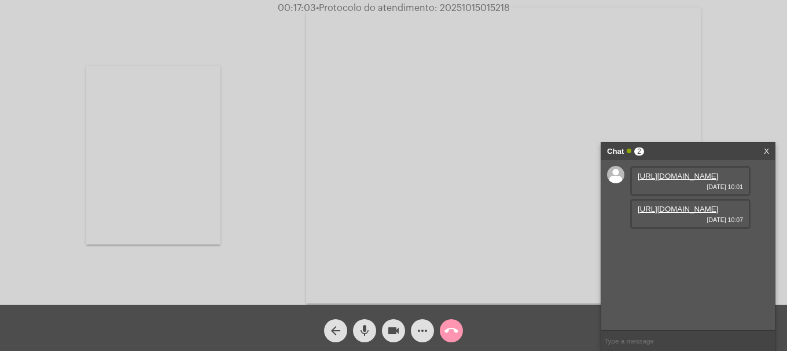
click at [485, 10] on span "• Protocolo do atendimento: 20251015015218" at bounding box center [413, 7] width 194 height 9
click at [692, 337] on input "text" at bounding box center [688, 341] width 174 height 20
paste input "20251015015218"
type input "20251015015218"
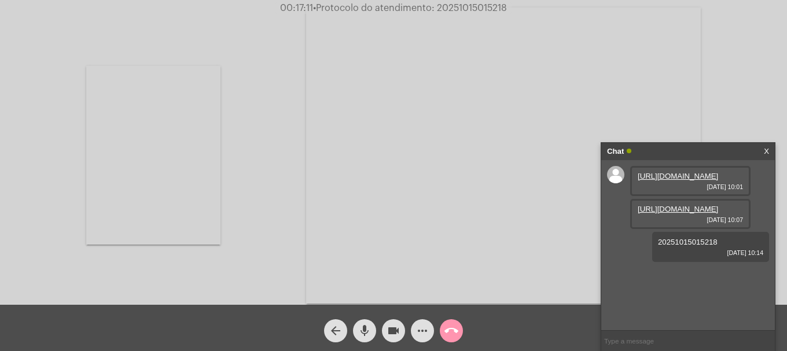
click at [457, 326] on mat-icon "call_end" at bounding box center [451, 331] width 14 height 14
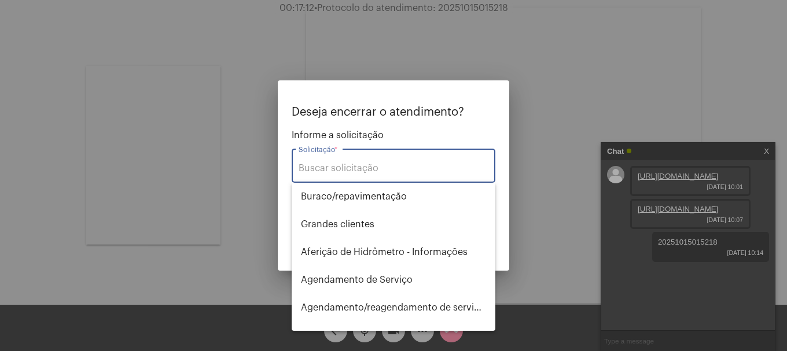
click at [338, 170] on input "Solicitação *" at bounding box center [394, 168] width 190 height 10
type input "t"
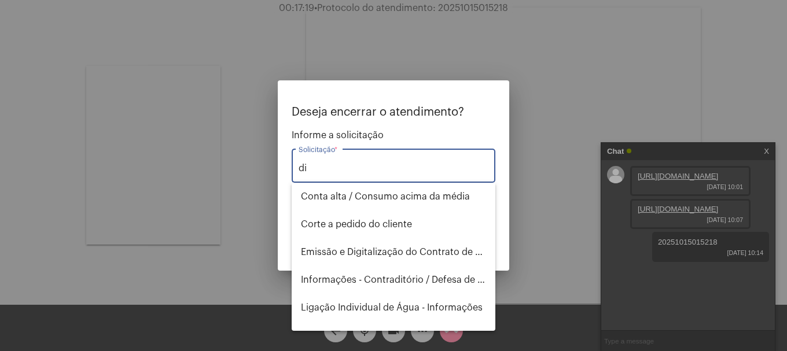
type input "d"
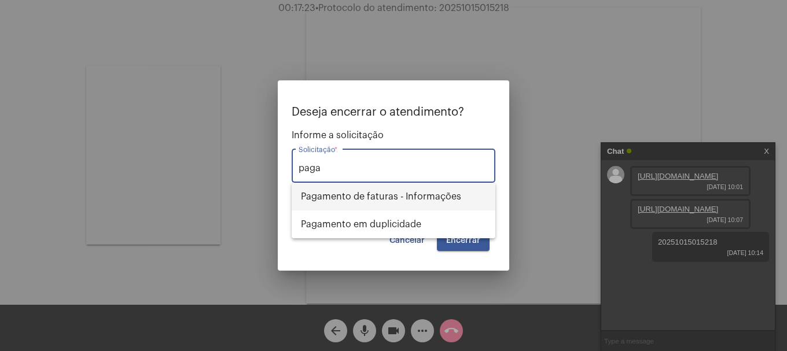
click at [339, 192] on span "Pagamento de faturas - Informações" at bounding box center [393, 197] width 185 height 28
type input "Pagamento de faturas - Informações"
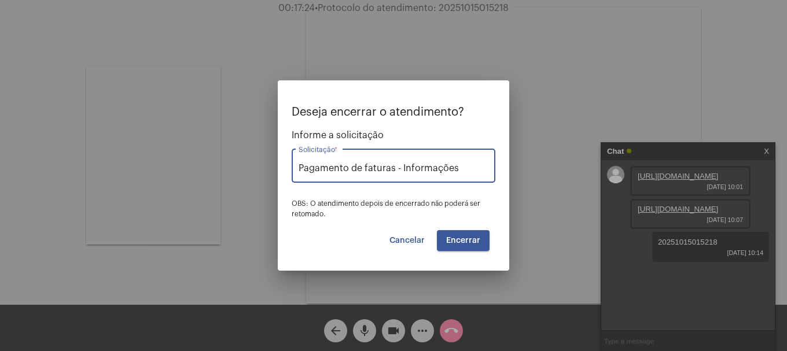
click at [459, 243] on span "Encerrar" at bounding box center [463, 241] width 34 height 8
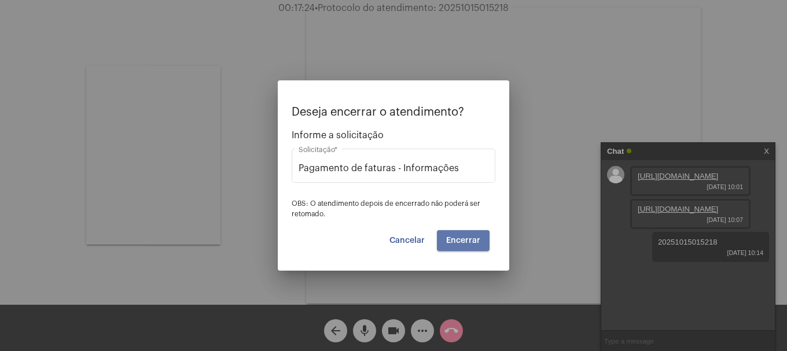
click at [459, 243] on span "Encerrar" at bounding box center [463, 241] width 34 height 8
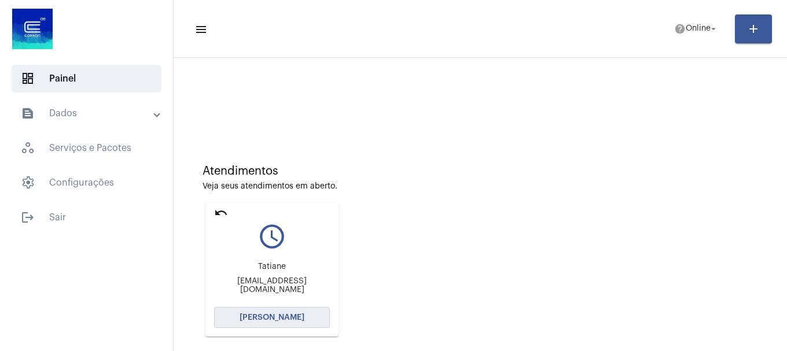
click at [237, 315] on button "[PERSON_NAME]" at bounding box center [272, 317] width 116 height 21
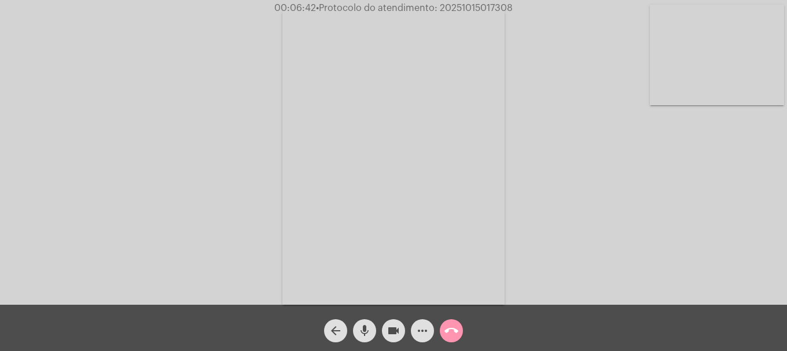
click at [483, 9] on span "• Protocolo do atendimento: 20251015017308" at bounding box center [414, 7] width 197 height 9
click at [455, 333] on mat-icon "call_end" at bounding box center [451, 331] width 14 height 14
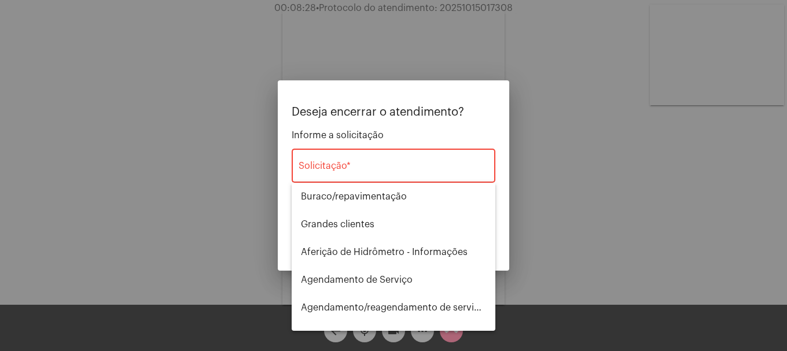
click at [402, 157] on div "Solicitação *" at bounding box center [394, 164] width 190 height 36
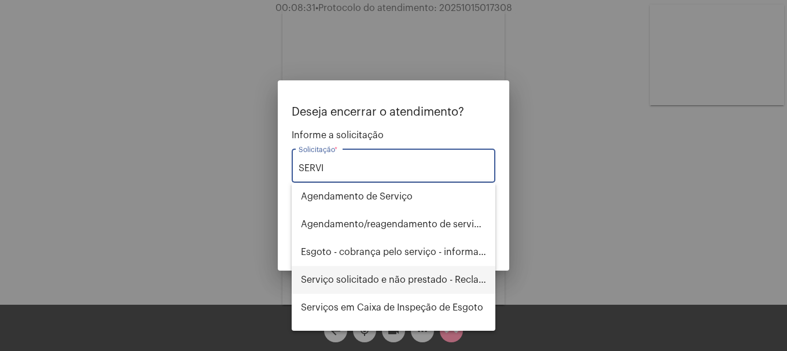
click at [406, 271] on span "Serviço solicitado e não prestado - Reclamação" at bounding box center [393, 280] width 185 height 28
type input "Serviço solicitado e não prestado - Reclamação"
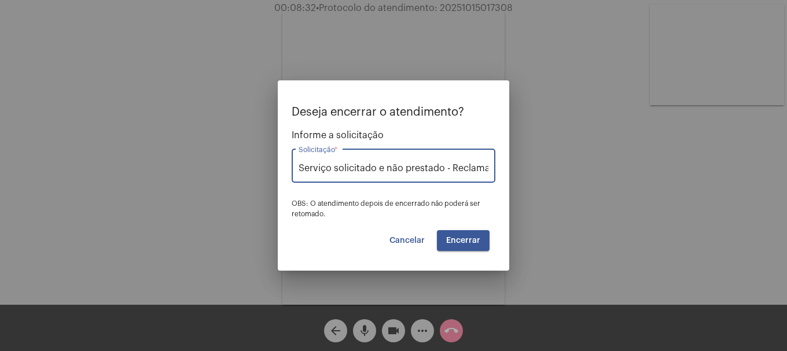
scroll to position [0, 16]
click at [479, 227] on div "Deseja encerrar o atendimento? Informe a solicitação Serviço solicitado e não p…" at bounding box center [394, 178] width 204 height 145
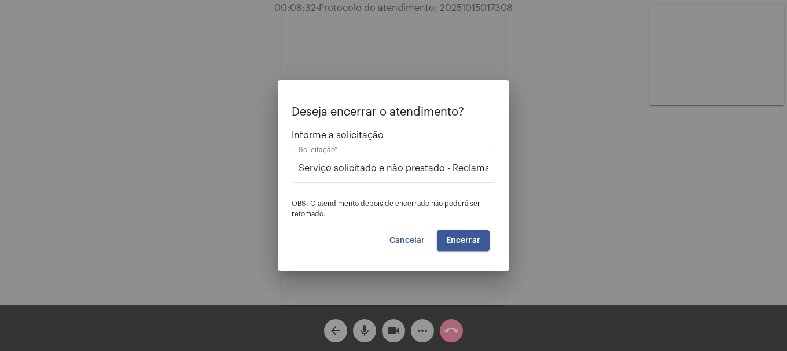
click at [478, 229] on div "Deseja encerrar o atendimento? Informe a solicitação Serviço solicitado e não p…" at bounding box center [394, 178] width 204 height 145
click at [476, 231] on button "Encerrar" at bounding box center [463, 240] width 53 height 21
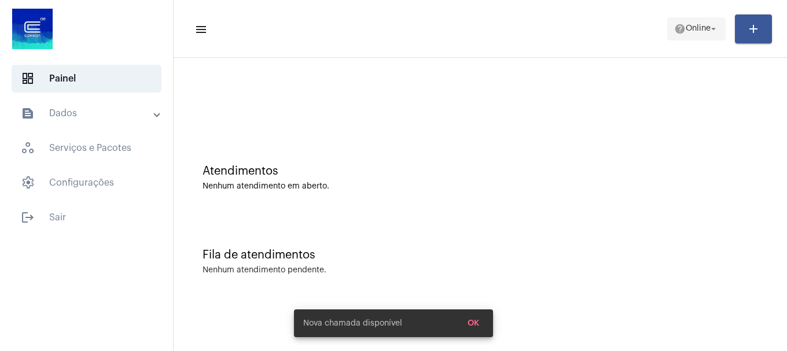
drag, startPoint x: 694, startPoint y: 43, endPoint x: 696, endPoint y: 37, distance: 6.5
click at [694, 42] on mat-toolbar-row "menu help Online arrow_drop_down add" at bounding box center [480, 28] width 613 height 37
click at [696, 37] on span "help Online arrow_drop_down" at bounding box center [696, 28] width 45 height 21
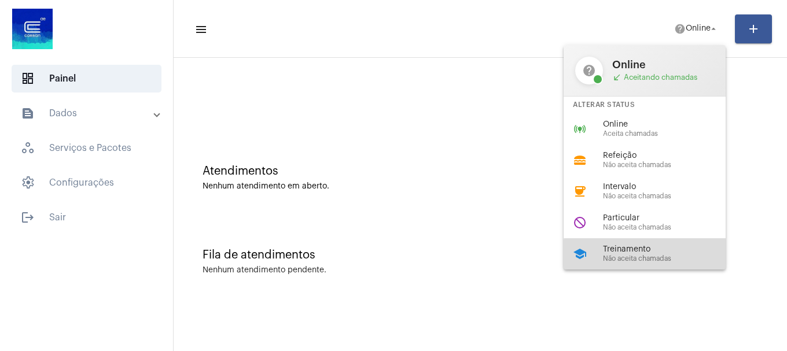
click at [681, 256] on span "Não aceita chamadas" at bounding box center [669, 259] width 132 height 8
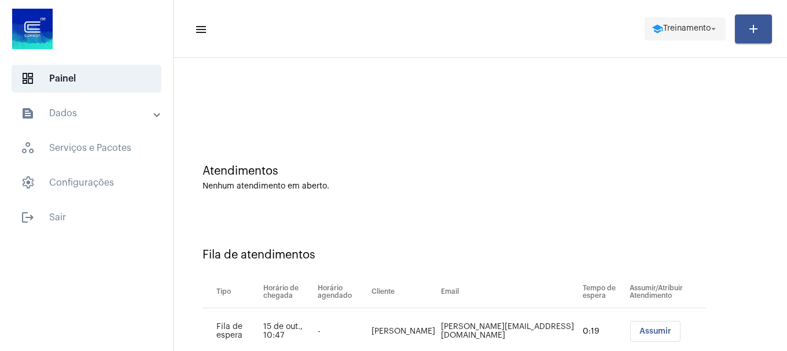
click at [655, 32] on mat-icon "school" at bounding box center [658, 29] width 12 height 12
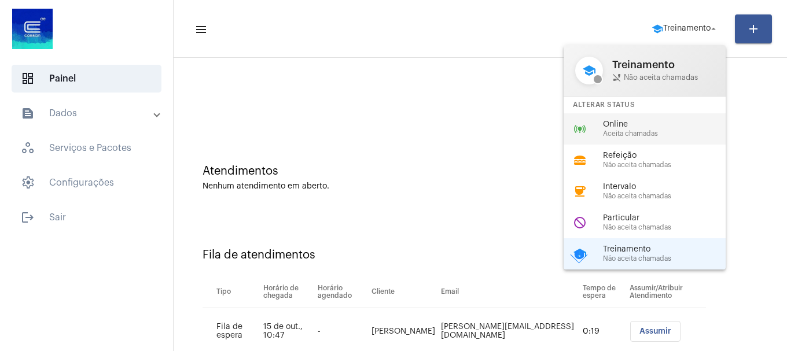
click at [653, 133] on span "Aceita chamadas" at bounding box center [669, 134] width 132 height 8
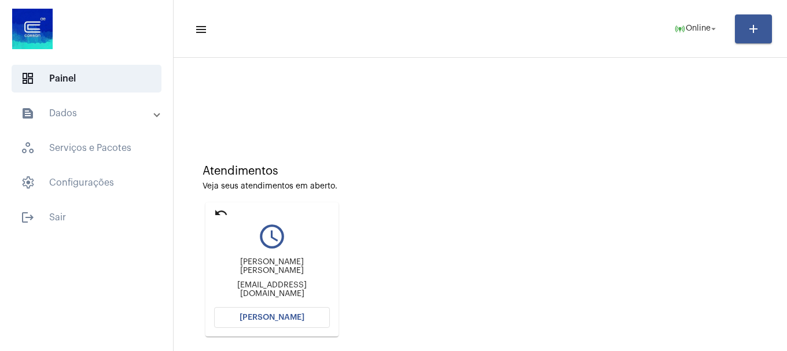
click at [269, 312] on button "[PERSON_NAME]" at bounding box center [272, 317] width 116 height 21
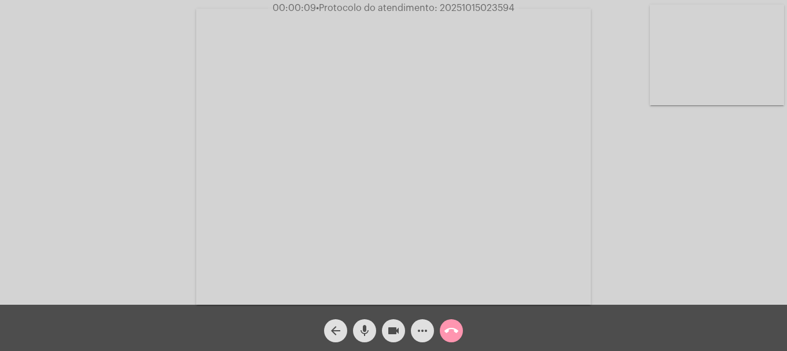
click at [782, 67] on video at bounding box center [717, 55] width 134 height 101
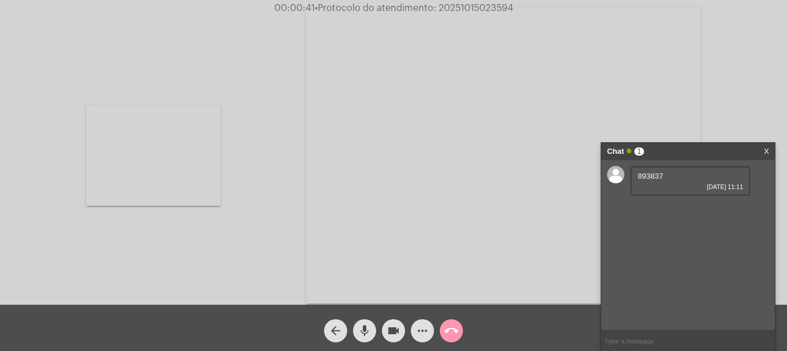
click at [650, 173] on span "893837" at bounding box center [650, 176] width 25 height 9
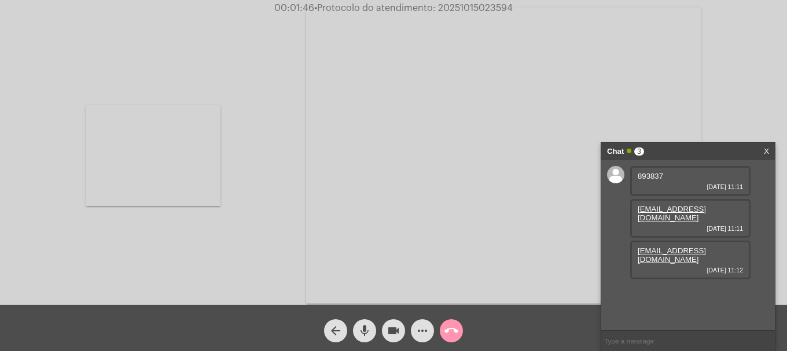
drag, startPoint x: 733, startPoint y: 209, endPoint x: 627, endPoint y: 211, distance: 106.5
click at [627, 211] on div "893837 [DATE] 11:11 [EMAIL_ADDRESS][DOMAIN_NAME] [DATE] 11:11 [EMAIL_ADDRESS][D…" at bounding box center [688, 245] width 174 height 170
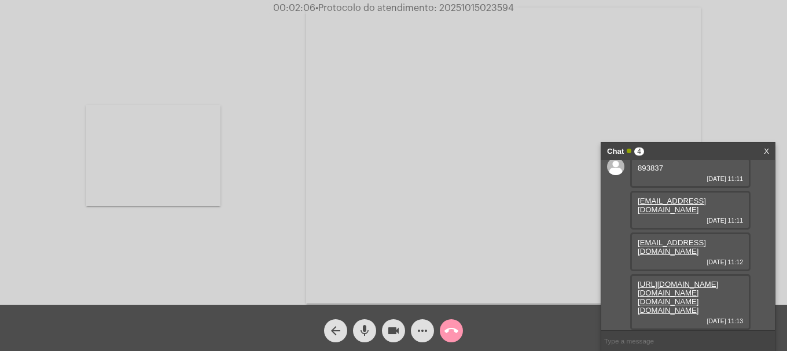
scroll to position [58, 0]
click at [646, 293] on link "[URL][DOMAIN_NAME][DOMAIN_NAME][DOMAIN_NAME][DOMAIN_NAME]" at bounding box center [678, 297] width 80 height 35
click at [494, 13] on span "00:02:48 • Protocolo do atendimento: 20251015023594" at bounding box center [393, 8] width 249 height 12
click at [498, 6] on span "• Protocolo do atendimento: 20251015023594" at bounding box center [414, 7] width 198 height 9
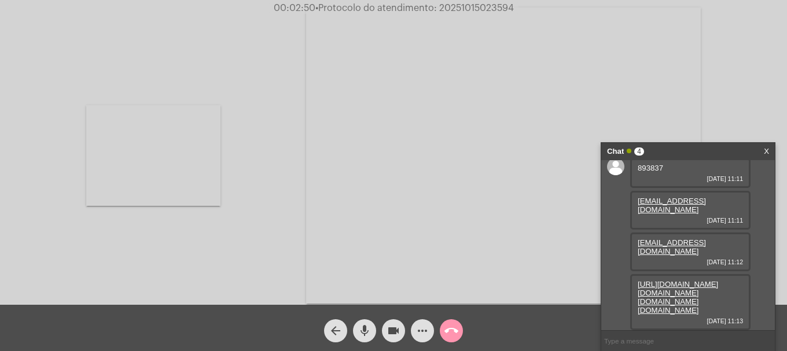
click at [642, 341] on input "text" at bounding box center [688, 341] width 174 height 20
paste input "20251015023594"
type input "20251015023594"
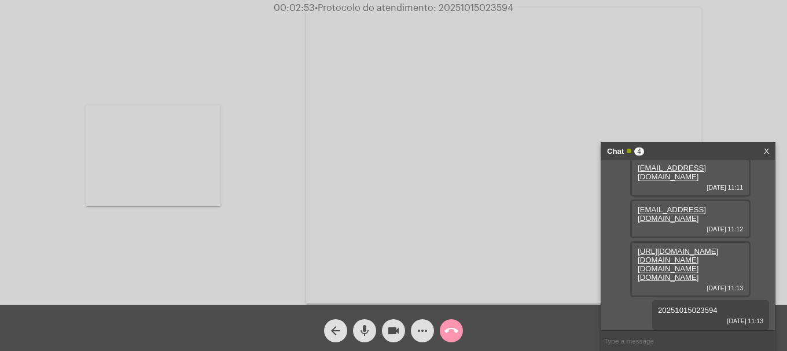
click at [458, 322] on button "call_end" at bounding box center [451, 330] width 23 height 23
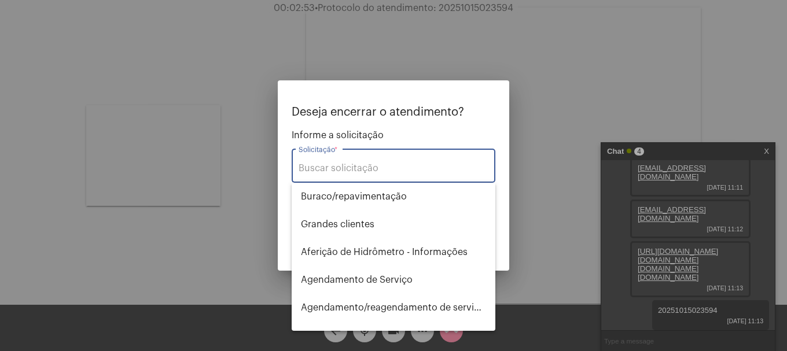
click at [397, 174] on div "Solicitação *" at bounding box center [394, 164] width 190 height 36
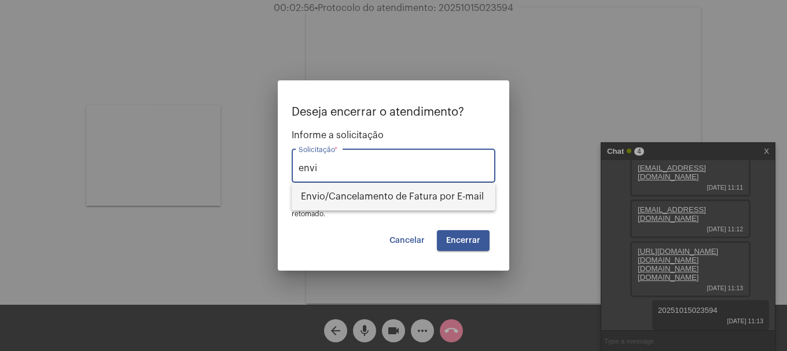
click at [411, 205] on span "Envio/Cancelamento de Fatura por E-mail" at bounding box center [393, 197] width 185 height 28
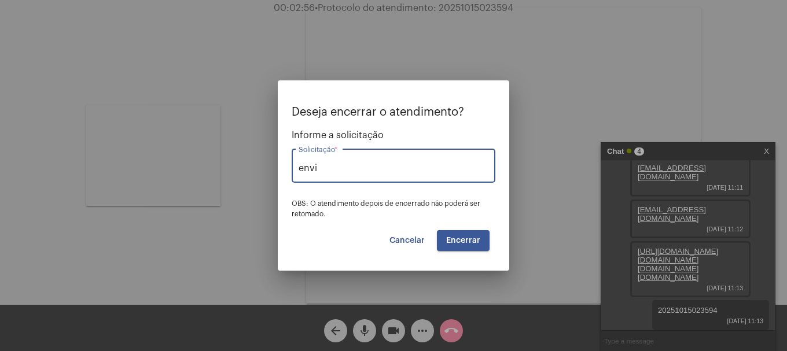
type input "Envio/Cancelamento de Fatura por E-mail"
click at [469, 234] on button "Encerrar" at bounding box center [463, 240] width 53 height 21
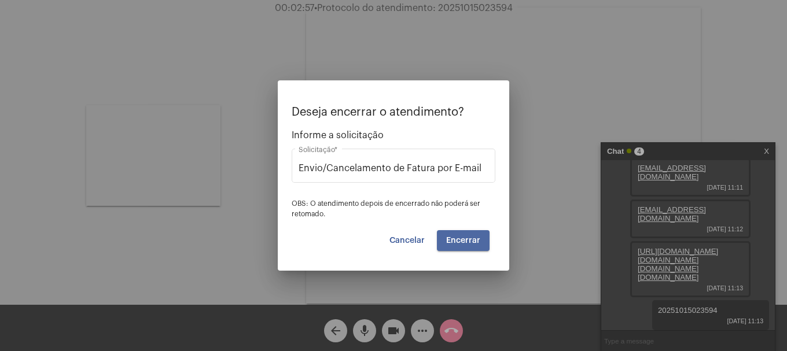
click at [469, 234] on button "Encerrar" at bounding box center [463, 240] width 53 height 21
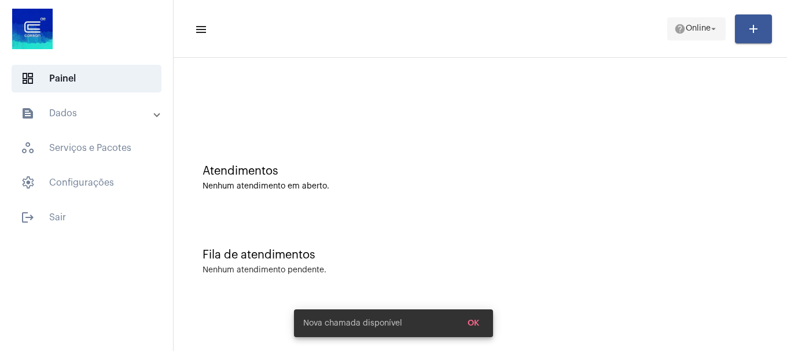
click at [711, 29] on mat-icon "arrow_drop_down" at bounding box center [713, 29] width 10 height 10
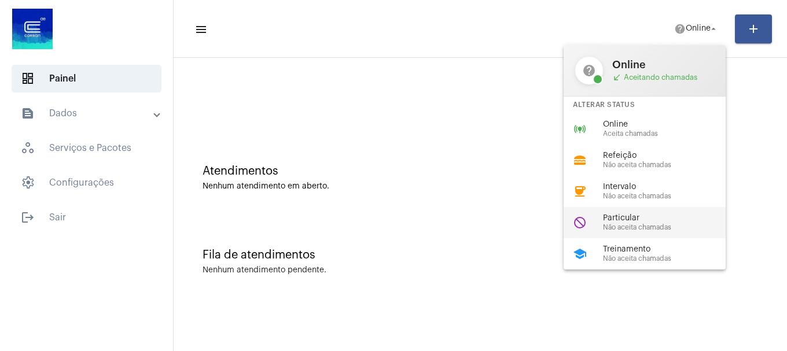
drag, startPoint x: 673, startPoint y: 251, endPoint x: 673, endPoint y: 231, distance: 19.7
click at [673, 231] on div "help Online call_received Aceitando chamadas Alterar Status online_prediction O…" at bounding box center [645, 157] width 162 height 225
click at [673, 231] on div "Fila de atendimentos Nenhum atendimento pendente." at bounding box center [480, 256] width 602 height 84
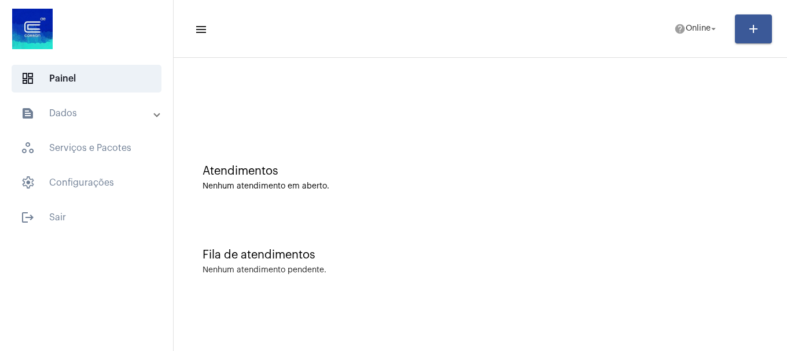
click at [683, 15] on mat-toolbar-row "menu help Online arrow_drop_down add" at bounding box center [480, 28] width 613 height 37
click at [682, 35] on span "help Online arrow_drop_down" at bounding box center [696, 28] width 45 height 21
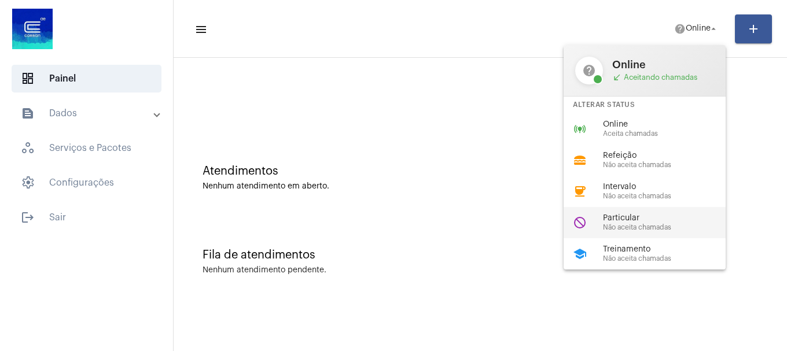
click at [660, 212] on div "do_not_disturb Particular Não aceita chamadas" at bounding box center [654, 222] width 181 height 31
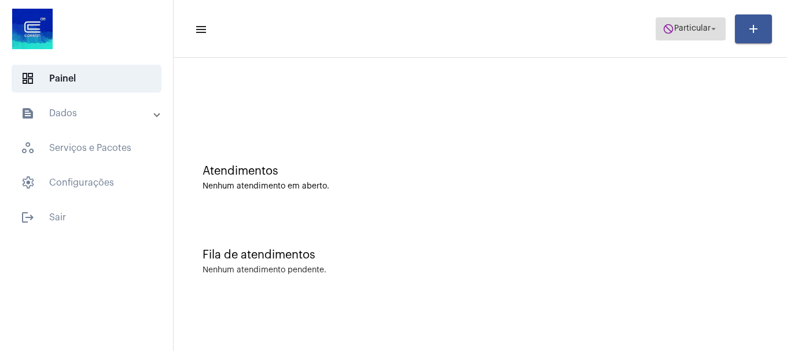
click at [672, 39] on button "do_not_disturb Particular arrow_drop_down" at bounding box center [691, 28] width 70 height 23
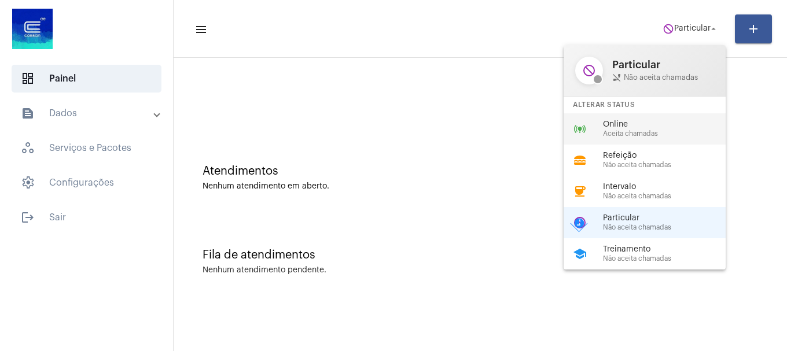
click at [623, 135] on span "Aceita chamadas" at bounding box center [669, 134] width 132 height 8
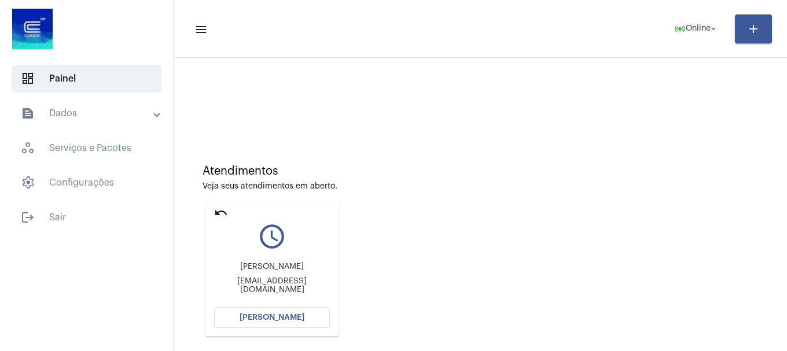
click at [307, 323] on button "[PERSON_NAME]" at bounding box center [272, 317] width 116 height 21
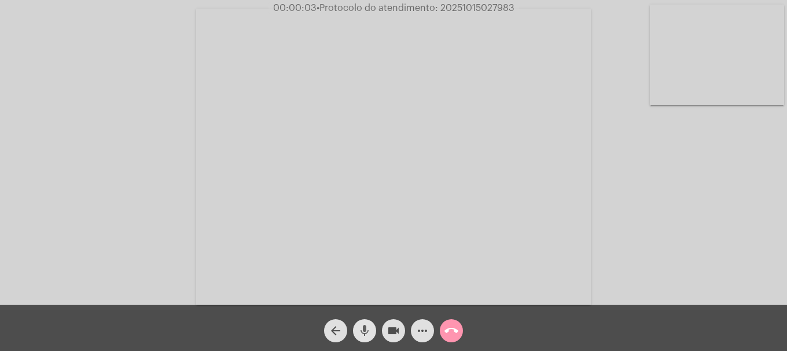
click at [372, 336] on button "mic" at bounding box center [364, 330] width 23 height 23
click at [372, 336] on button "mic_off" at bounding box center [364, 330] width 23 height 23
click at [372, 336] on button "mic" at bounding box center [364, 330] width 23 height 23
click at [372, 336] on button "mic_off" at bounding box center [364, 330] width 23 height 23
click at [372, 336] on button "mic" at bounding box center [364, 330] width 23 height 23
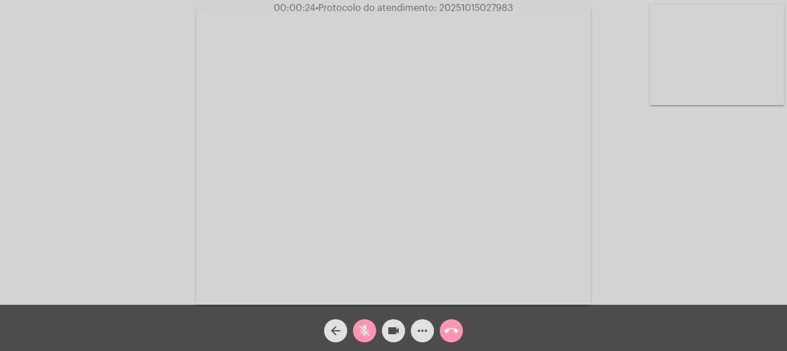
click at [372, 336] on button "mic_off" at bounding box center [364, 330] width 23 height 23
click at [148, 205] on div "Acessando Câmera e Microfone..." at bounding box center [393, 155] width 785 height 305
click at [745, 64] on video at bounding box center [717, 55] width 134 height 101
click at [167, 135] on video at bounding box center [153, 155] width 134 height 101
click at [426, 332] on mat-icon "more_horiz" at bounding box center [423, 331] width 14 height 14
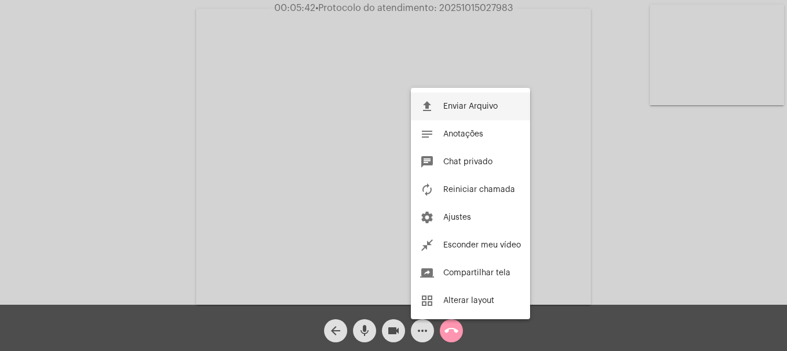
click at [446, 110] on span "Enviar Arquivo" at bounding box center [470, 106] width 54 height 8
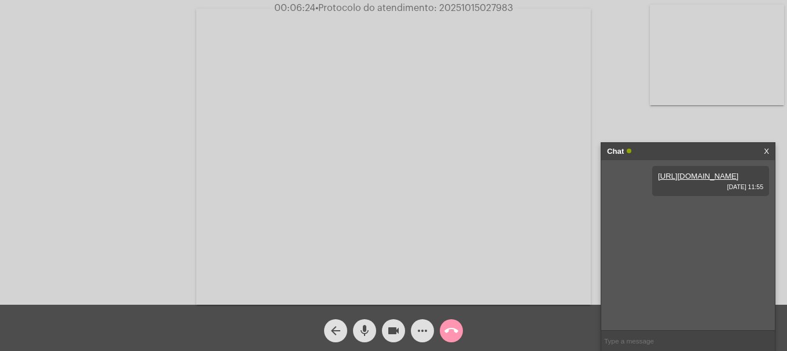
click at [691, 75] on video at bounding box center [717, 55] width 134 height 101
click at [461, 8] on span "• Protocolo do atendimento: 20251015027983" at bounding box center [414, 7] width 198 height 9
click at [644, 345] on input "text" at bounding box center [688, 341] width 174 height 20
paste input "20251015027983"
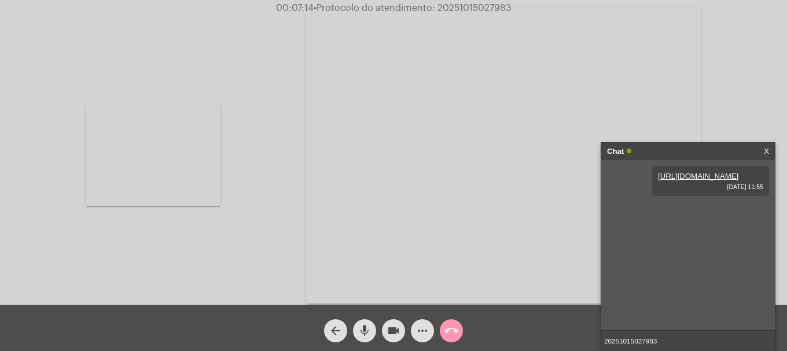
type input "20251015027983"
click at [443, 330] on button "call_end" at bounding box center [451, 330] width 23 height 23
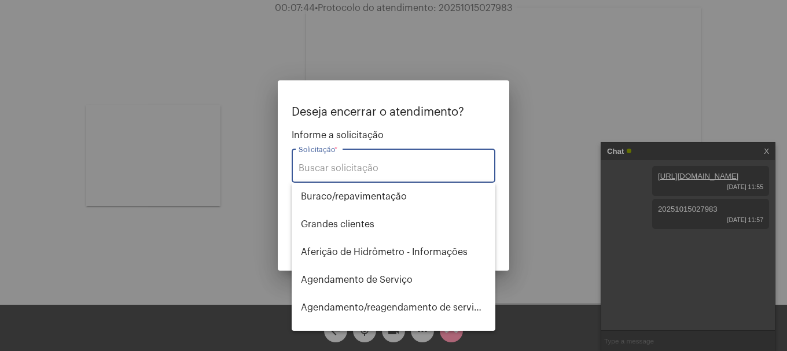
click at [369, 168] on input "Solicitação *" at bounding box center [394, 168] width 190 height 10
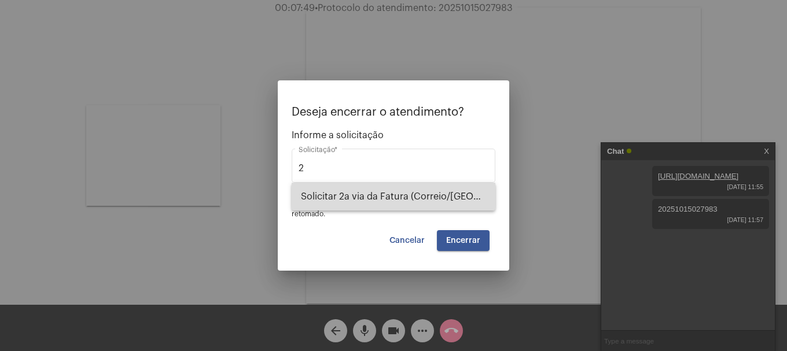
click at [369, 198] on span "Solicitar 2a via da Fatura (Correio/[GEOGRAPHIC_DATA]/Email)" at bounding box center [393, 197] width 185 height 28
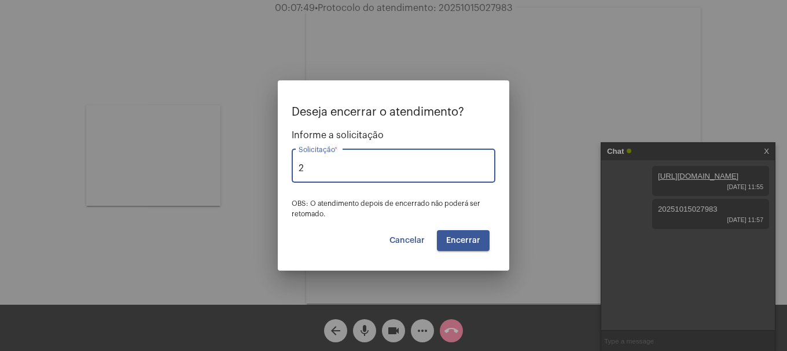
type input "Solicitar 2a via da Fatura (Correio/[GEOGRAPHIC_DATA]/Email)"
click at [458, 237] on span "Encerrar" at bounding box center [463, 241] width 34 height 8
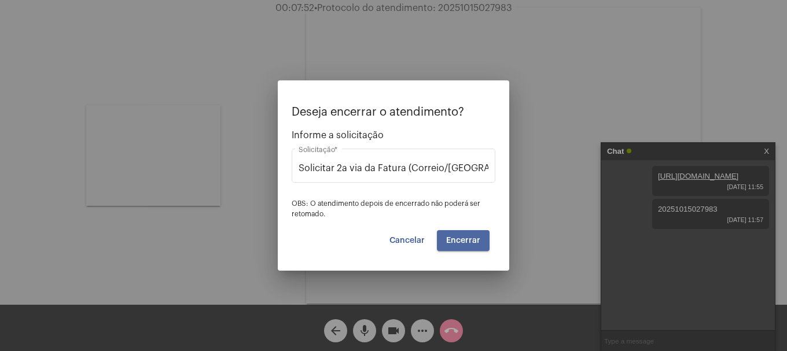
click at [458, 237] on span "Encerrar" at bounding box center [463, 241] width 34 height 8
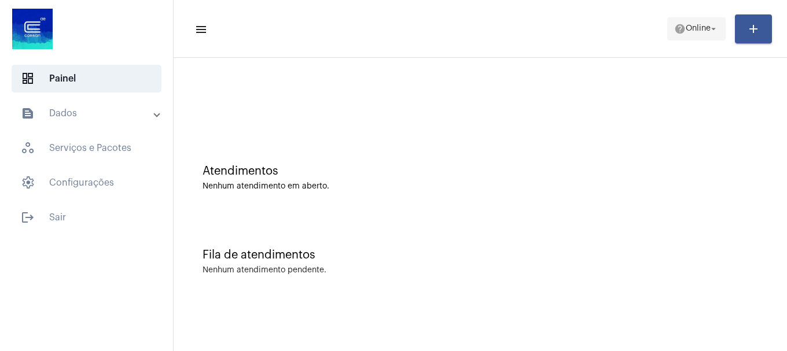
click at [675, 30] on mat-icon "help" at bounding box center [680, 29] width 12 height 12
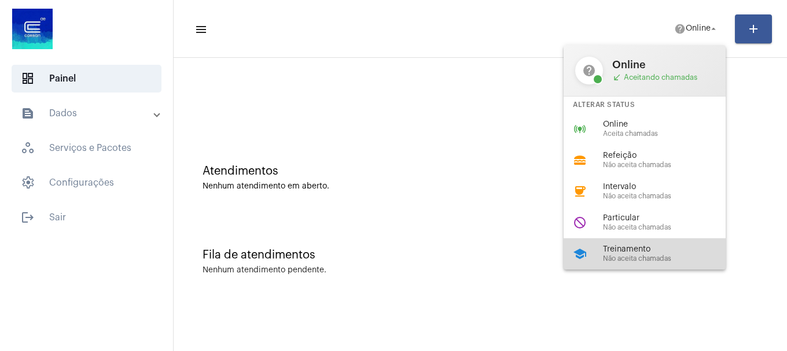
click at [661, 252] on span "Treinamento" at bounding box center [669, 249] width 132 height 9
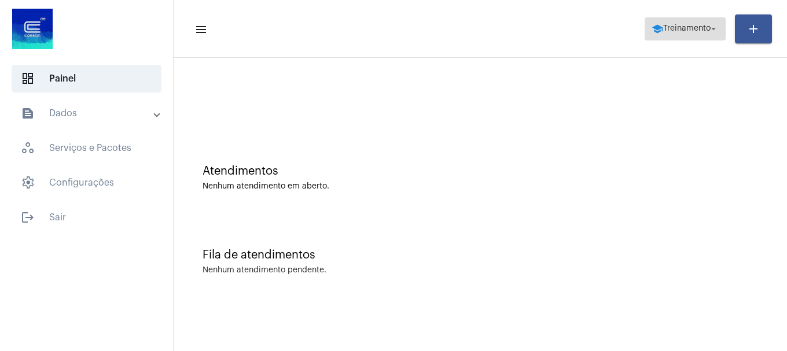
click at [682, 30] on span "Treinamento" at bounding box center [686, 29] width 47 height 8
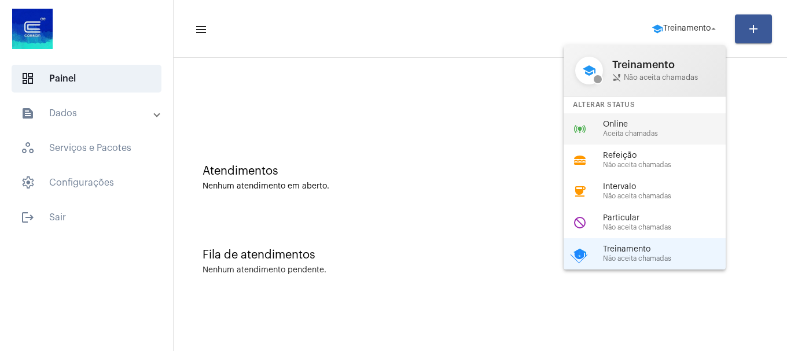
click at [648, 127] on span "Online" at bounding box center [669, 124] width 132 height 9
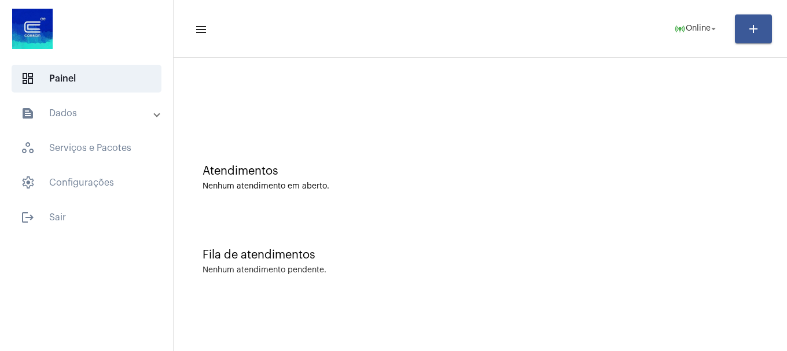
click at [694, 41] on mat-toolbar-row "menu online_prediction Online arrow_drop_down add" at bounding box center [480, 28] width 613 height 37
click at [696, 40] on button "online_prediction Online arrow_drop_down" at bounding box center [696, 28] width 58 height 23
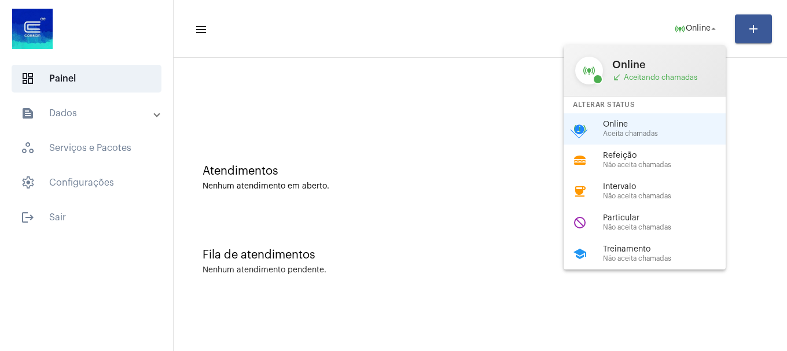
drag, startPoint x: 640, startPoint y: 249, endPoint x: 601, endPoint y: 217, distance: 50.5
click at [639, 249] on span "Treinamento" at bounding box center [669, 249] width 132 height 9
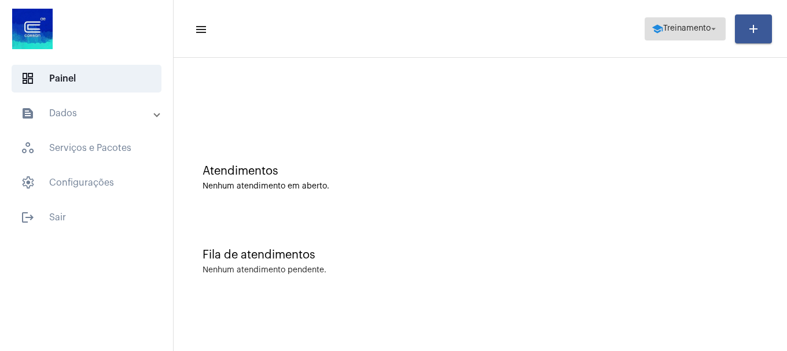
click at [674, 20] on span "school Treinamento arrow_drop_down" at bounding box center [685, 28] width 67 height 21
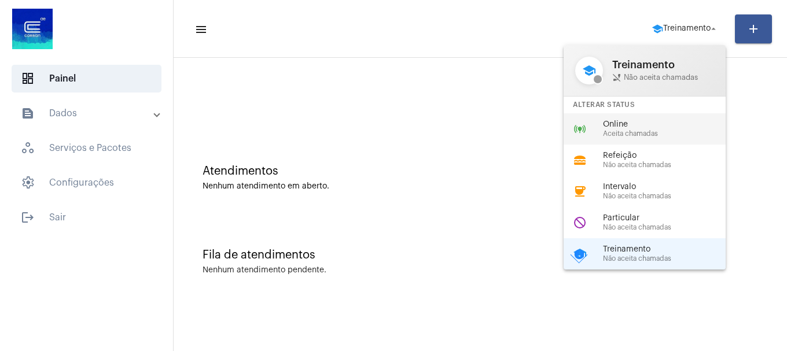
click at [637, 121] on span "Online" at bounding box center [669, 124] width 132 height 9
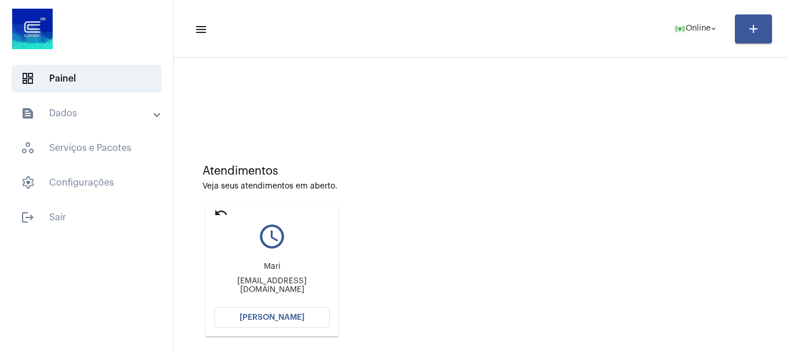
click at [288, 313] on button "[PERSON_NAME]" at bounding box center [272, 317] width 116 height 21
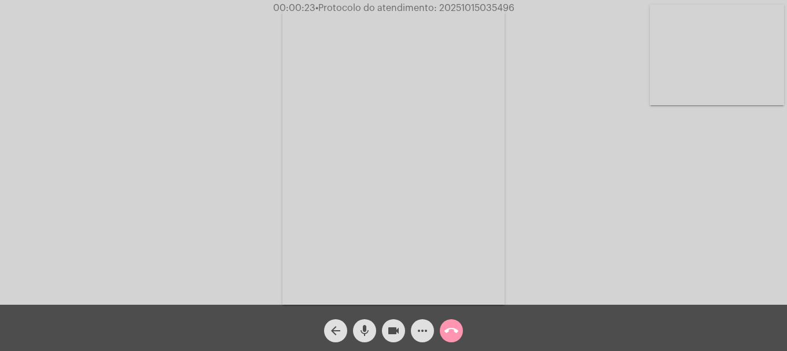
click at [729, 67] on video at bounding box center [717, 55] width 134 height 101
click at [170, 233] on video at bounding box center [153, 155] width 134 height 179
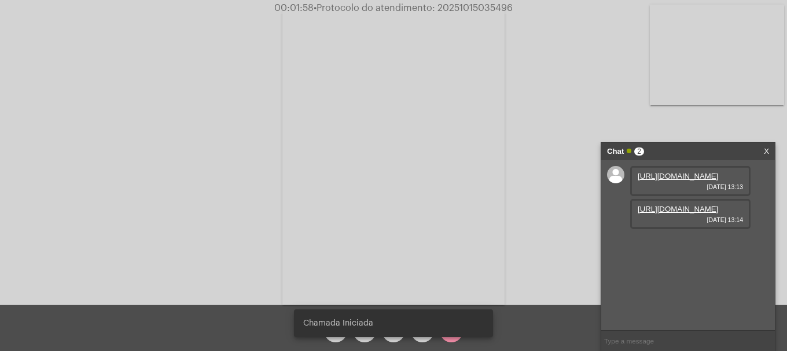
click at [668, 181] on link "[URL][DOMAIN_NAME]" at bounding box center [678, 176] width 80 height 9
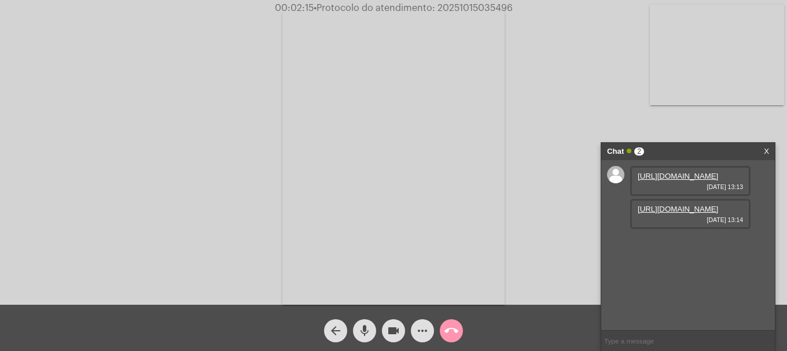
click at [703, 214] on link "[URL][DOMAIN_NAME]" at bounding box center [678, 209] width 80 height 9
drag, startPoint x: 635, startPoint y: 191, endPoint x: 662, endPoint y: 292, distance: 104.3
click at [661, 262] on div "[URL][DOMAIN_NAME] [DATE] 13:15" at bounding box center [690, 247] width 120 height 30
click at [663, 247] on link "[URL][DOMAIN_NAME]" at bounding box center [678, 242] width 80 height 9
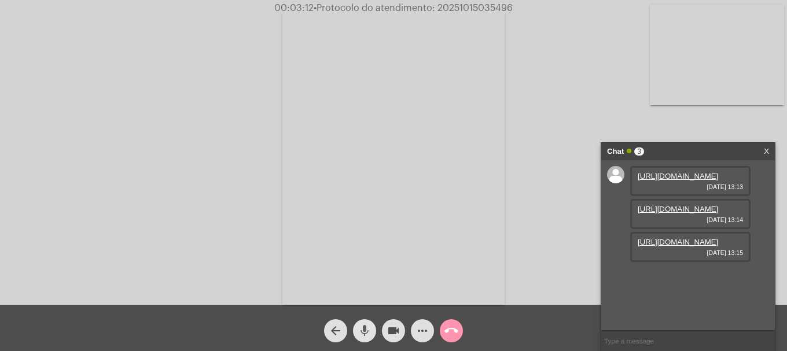
click at [364, 325] on mat-icon "mic" at bounding box center [365, 331] width 14 height 14
click at [402, 328] on button "videocam" at bounding box center [393, 330] width 23 height 23
click at [396, 330] on mat-icon "videocam_off" at bounding box center [394, 331] width 14 height 14
click at [358, 351] on div "arrow_back mic_off videocam more_horiz call_end" at bounding box center [393, 328] width 787 height 46
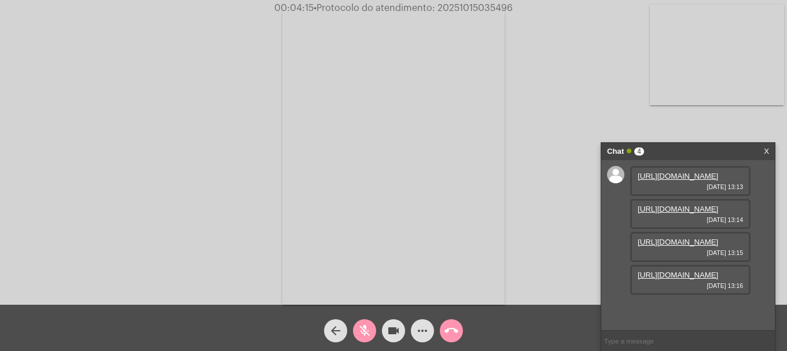
scroll to position [10, 0]
click at [370, 325] on mat-icon "mic_off" at bounding box center [365, 331] width 14 height 14
click at [676, 280] on link "[URL][DOMAIN_NAME]" at bounding box center [678, 275] width 80 height 9
click at [365, 339] on span "mic" at bounding box center [365, 330] width 14 height 23
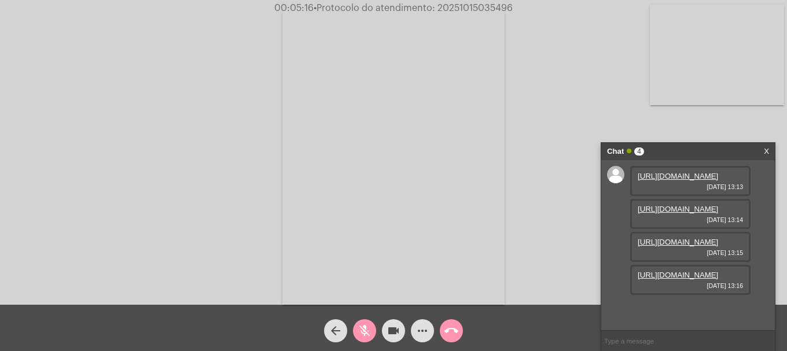
click at [134, 212] on div "Acessando Câmera e Microfone..." at bounding box center [393, 155] width 785 height 305
click at [663, 307] on link "[URL][DOMAIN_NAME]" at bounding box center [678, 308] width 80 height 9
drag, startPoint x: 369, startPoint y: 322, endPoint x: 405, endPoint y: 334, distance: 37.2
click at [369, 322] on span "mic_off" at bounding box center [365, 330] width 14 height 23
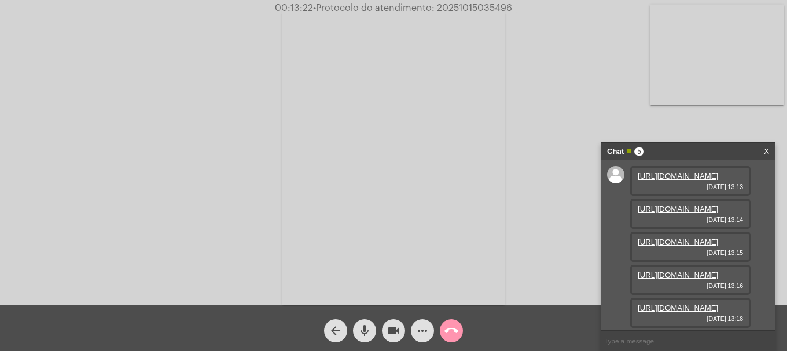
click at [424, 335] on mat-icon "more_horiz" at bounding box center [423, 331] width 14 height 14
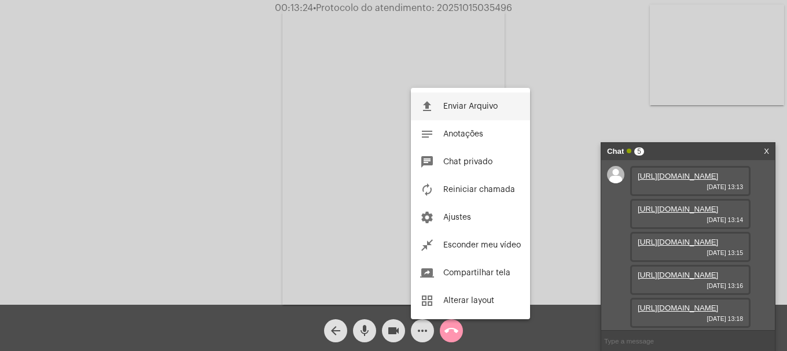
click at [455, 100] on button "file_upload Enviar Arquivo" at bounding box center [470, 107] width 119 height 28
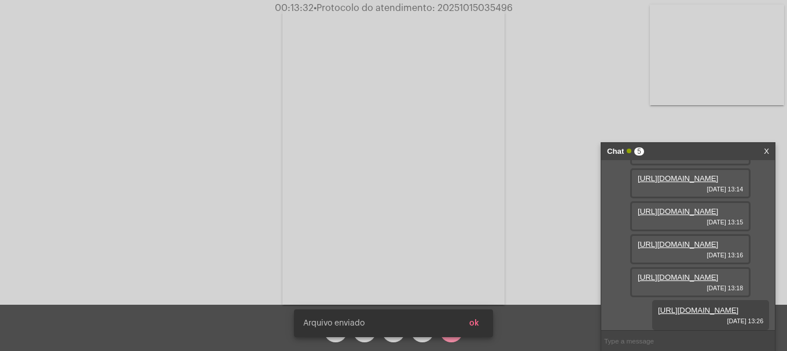
scroll to position [187, 0]
click at [476, 10] on span "• Protocolo do atendimento: 20251015035496" at bounding box center [413, 7] width 199 height 9
click at [479, 8] on span "• Protocolo do atendimento: 20251015035496" at bounding box center [413, 7] width 199 height 9
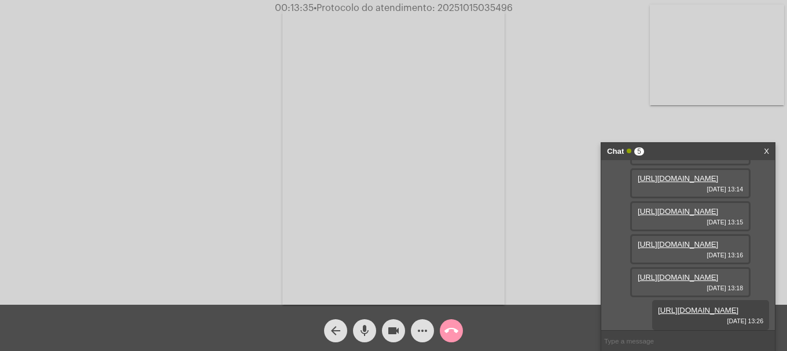
click at [479, 8] on span "• Protocolo do atendimento: 20251015035496" at bounding box center [413, 7] width 199 height 9
click at [479, 8] on span "• Protocolo do atendimento: 20251015035496" at bounding box center [412, 7] width 199 height 9
click at [636, 345] on input "text" at bounding box center [688, 341] width 174 height 20
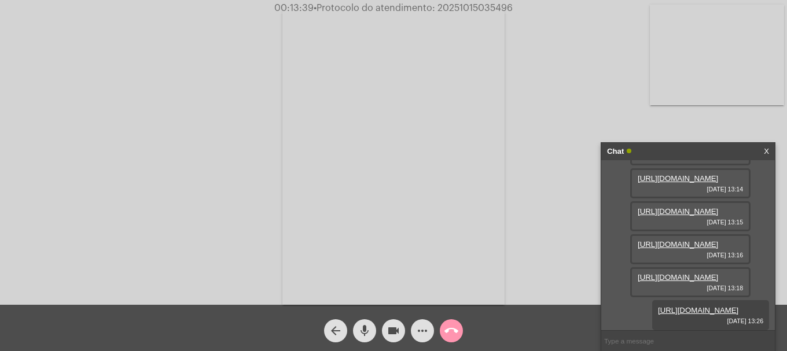
paste input "20251015035496"
type input "20251015035496"
click at [454, 329] on mat-icon "call_end" at bounding box center [451, 331] width 14 height 14
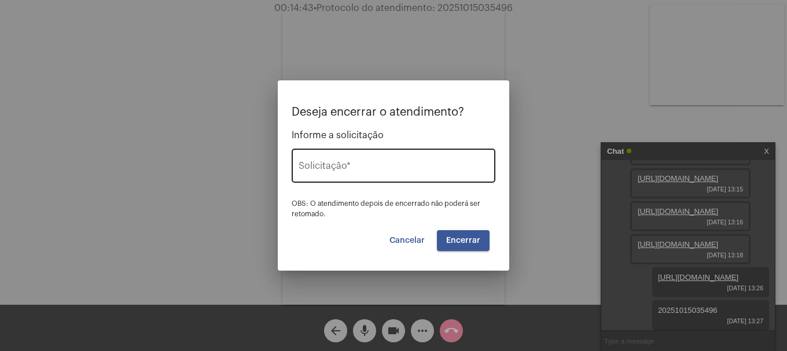
click at [428, 163] on div "Solicitação *" at bounding box center [394, 164] width 190 height 36
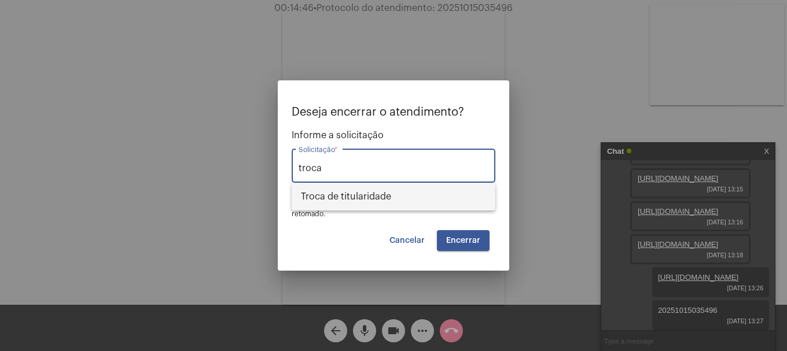
click at [408, 190] on span "Troca de titularidade" at bounding box center [393, 197] width 185 height 28
type input "Troca de titularidade"
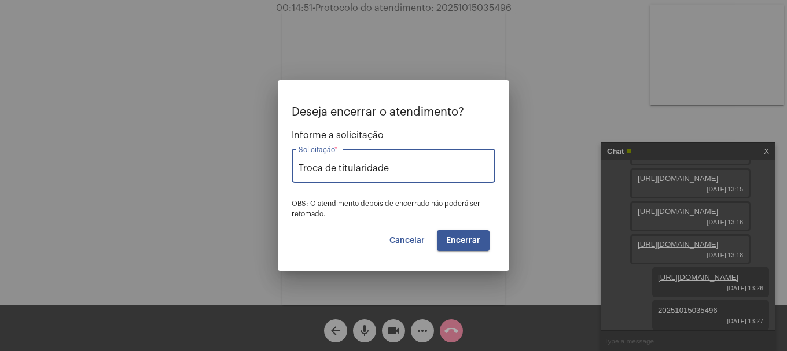
click at [448, 237] on span "Encerrar" at bounding box center [463, 241] width 34 height 8
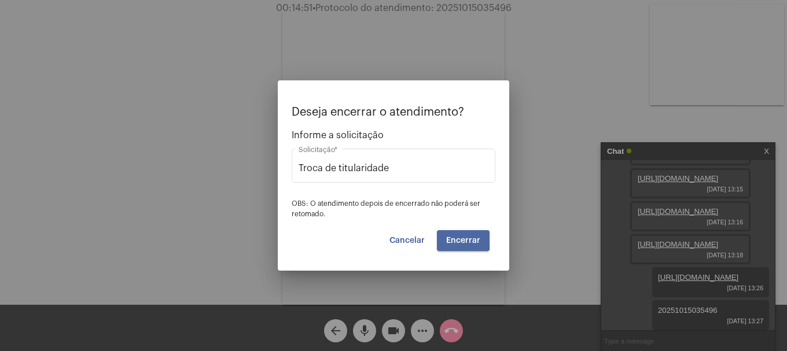
click at [448, 237] on span "Encerrar" at bounding box center [463, 241] width 34 height 8
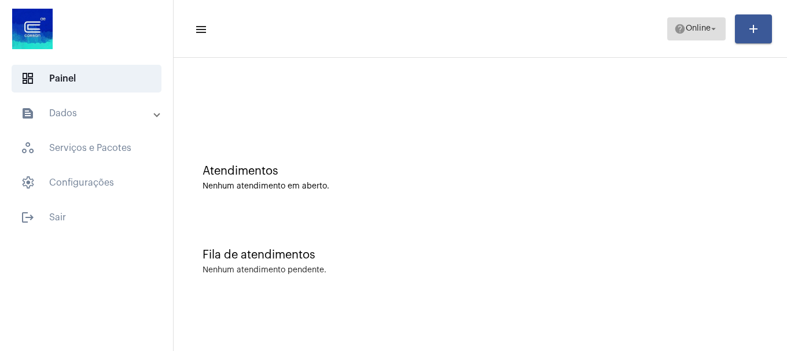
click at [681, 19] on span "help Online arrow_drop_down" at bounding box center [696, 28] width 45 height 21
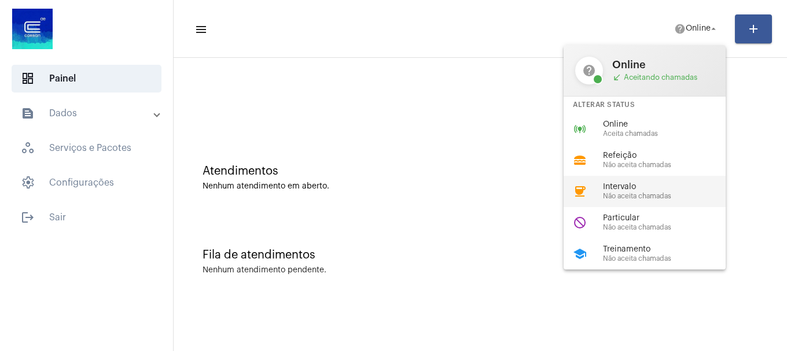
click at [672, 203] on div "coffee Intervalo Não aceita chamadas" at bounding box center [654, 191] width 181 height 31
